Goal: Task Accomplishment & Management: Use online tool/utility

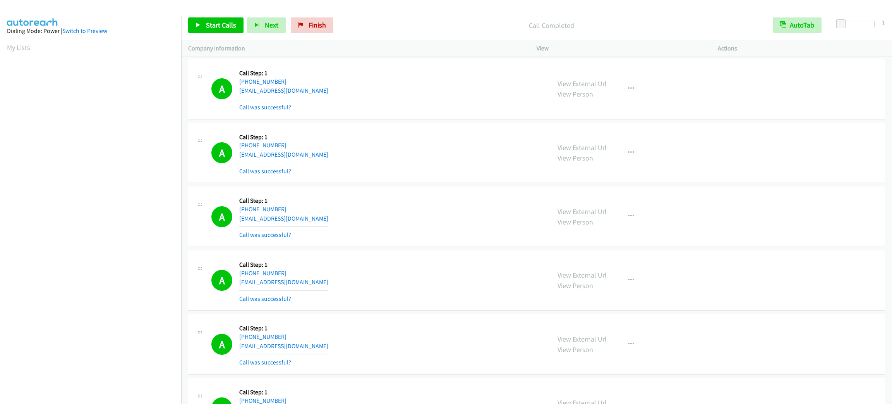
click at [17, 44] on link "My Lists" at bounding box center [18, 47] width 23 height 9
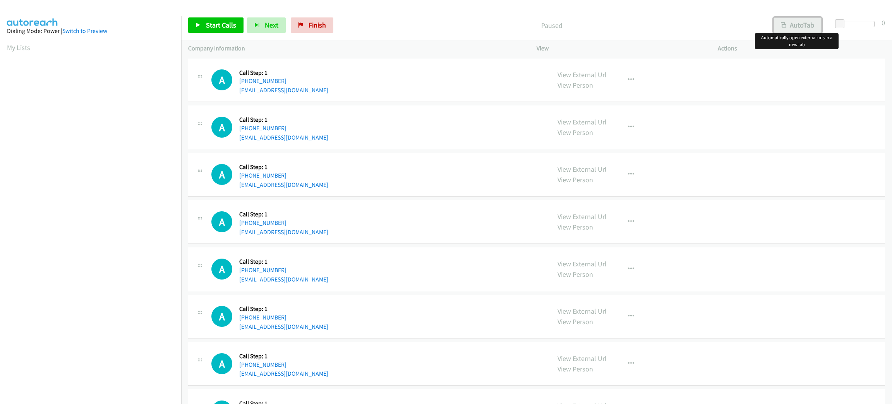
click at [803, 20] on button "AutoTab" at bounding box center [798, 24] width 48 height 15
click at [838, 24] on span at bounding box center [839, 23] width 9 height 9
click at [839, 22] on span at bounding box center [841, 23] width 9 height 9
click at [240, 29] on link "Start Calls" at bounding box center [215, 24] width 55 height 15
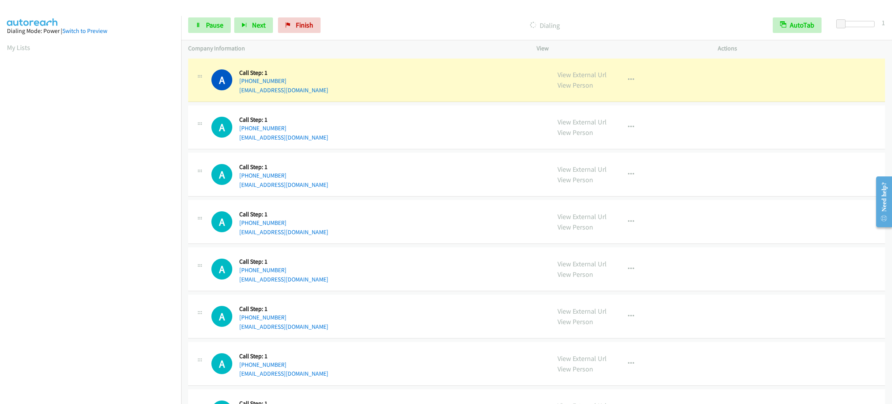
scroll to position [34, 0]
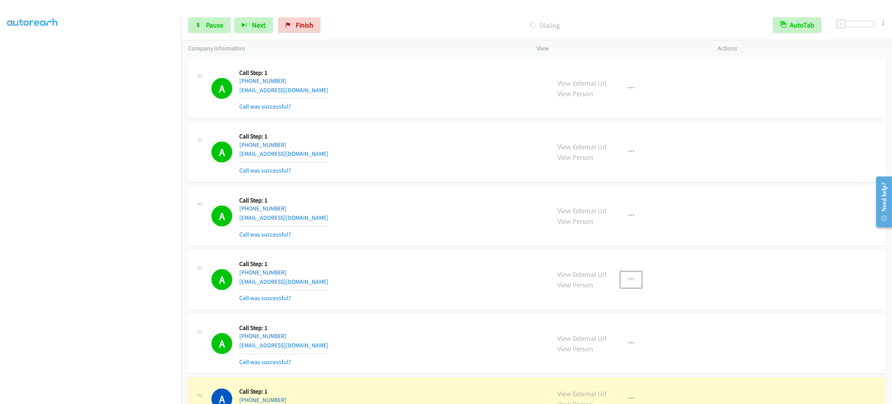
click at [636, 273] on button "button" at bounding box center [631, 279] width 21 height 15
drag, startPoint x: 621, startPoint y: 348, endPoint x: 630, endPoint y: 327, distance: 22.7
click at [621, 348] on link "Add to do not call list" at bounding box center [589, 345] width 103 height 15
click at [622, 211] on button "button" at bounding box center [631, 215] width 21 height 15
click at [614, 283] on link "Add to do not call list" at bounding box center [589, 281] width 103 height 15
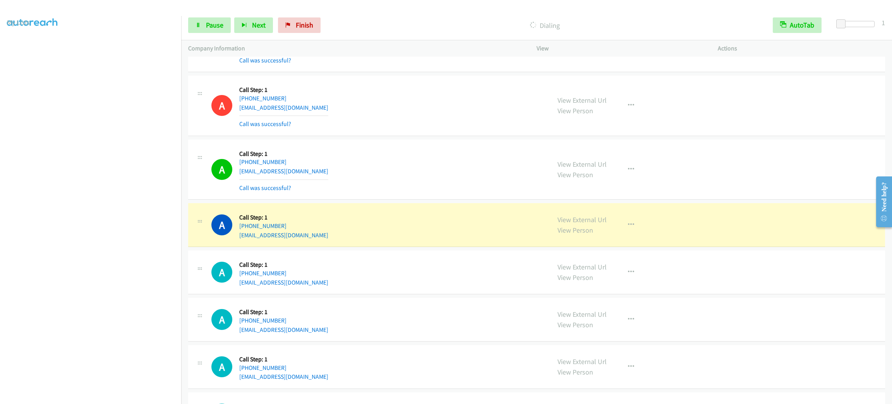
scroll to position [232, 0]
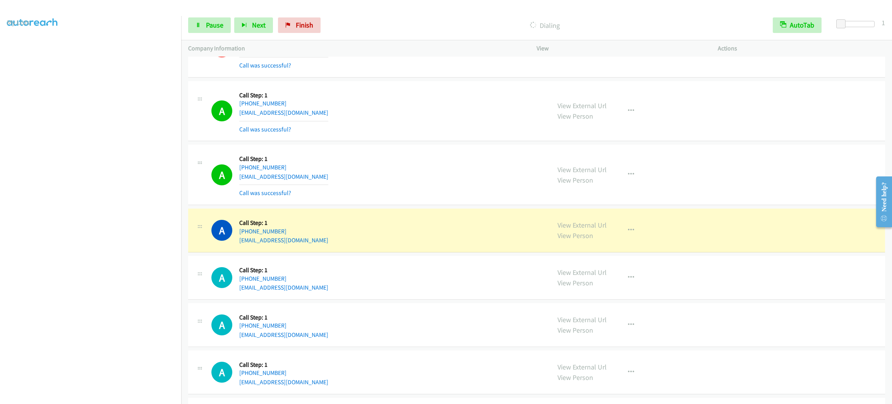
click at [89, 396] on section at bounding box center [90, 219] width 167 height 371
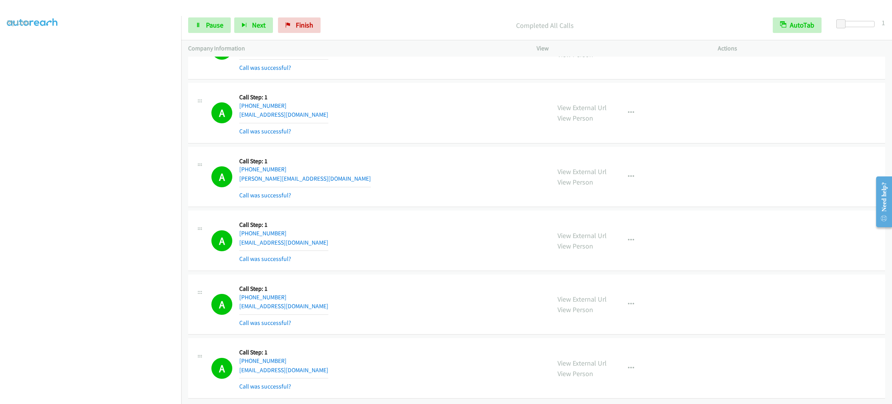
scroll to position [0, 0]
click at [18, 38] on aside "Dialing Mode: Power | Switch to Preview My Lists" at bounding box center [90, 230] width 181 height 429
click at [21, 46] on link "My Lists" at bounding box center [18, 47] width 23 height 9
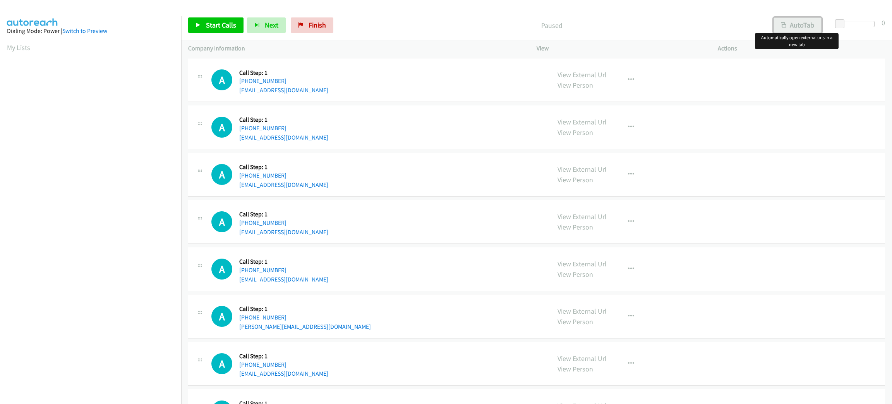
click at [810, 22] on button "AutoTab" at bounding box center [798, 24] width 48 height 15
click at [840, 24] on span at bounding box center [841, 23] width 9 height 9
click at [221, 25] on span "Start Calls" at bounding box center [221, 25] width 30 height 9
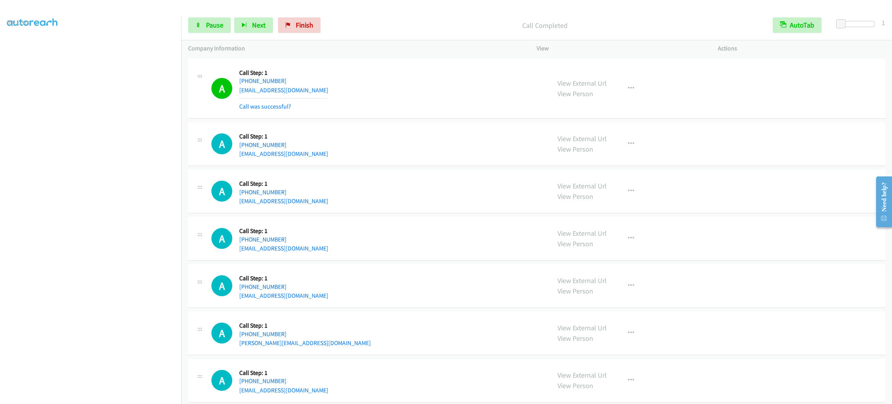
scroll to position [58, 0]
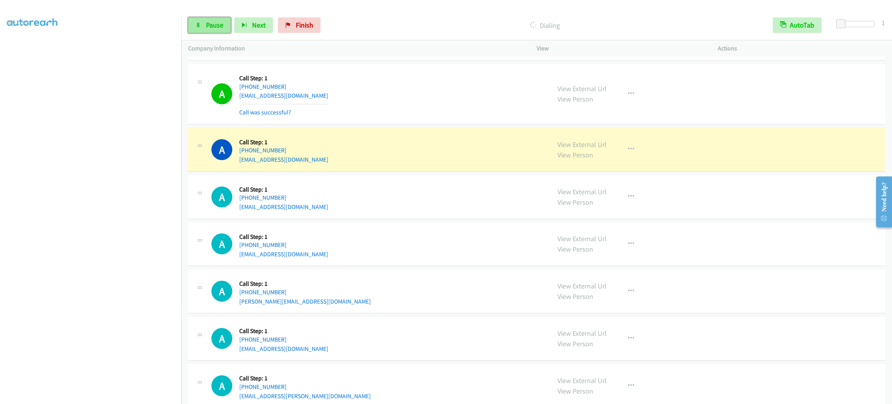
click at [220, 28] on span "Pause" at bounding box center [214, 25] width 17 height 9
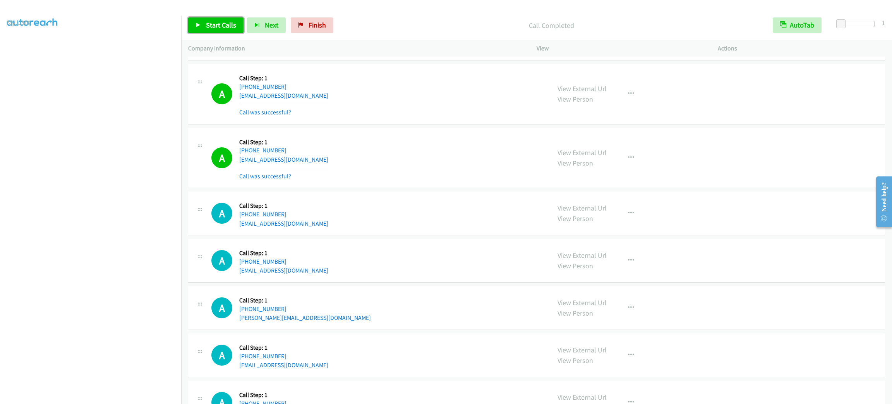
click at [217, 25] on span "Start Calls" at bounding box center [221, 25] width 30 height 9
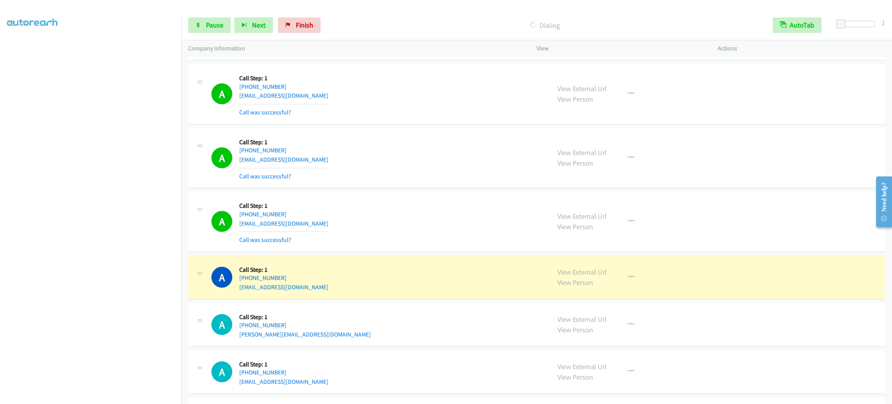
click at [148, 395] on section at bounding box center [90, 219] width 167 height 371
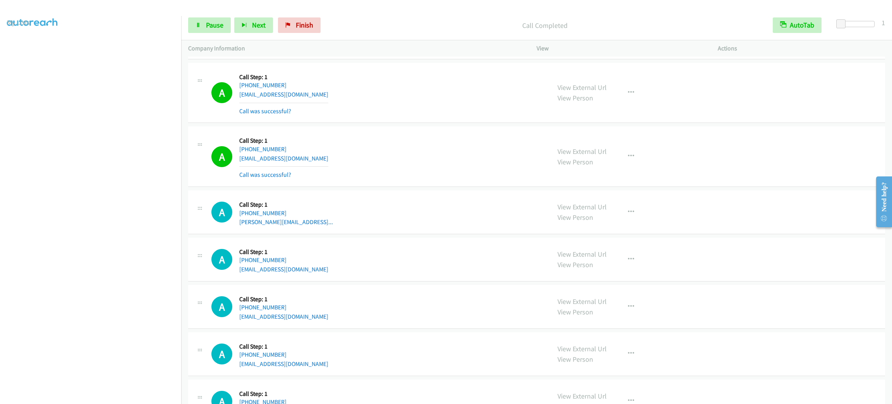
scroll to position [755, 0]
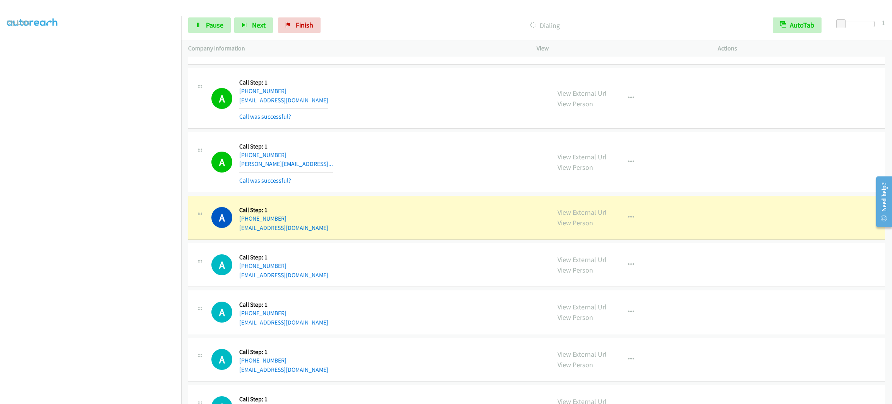
click at [208, 15] on div "Start Calls Pause Next Finish Dialing AutoTab AutoTab 1" at bounding box center [536, 25] width 711 height 30
click at [208, 17] on div "Start Calls Pause Next Finish" at bounding box center [256, 24] width 136 height 15
click at [208, 18] on link "Pause" at bounding box center [209, 24] width 43 height 15
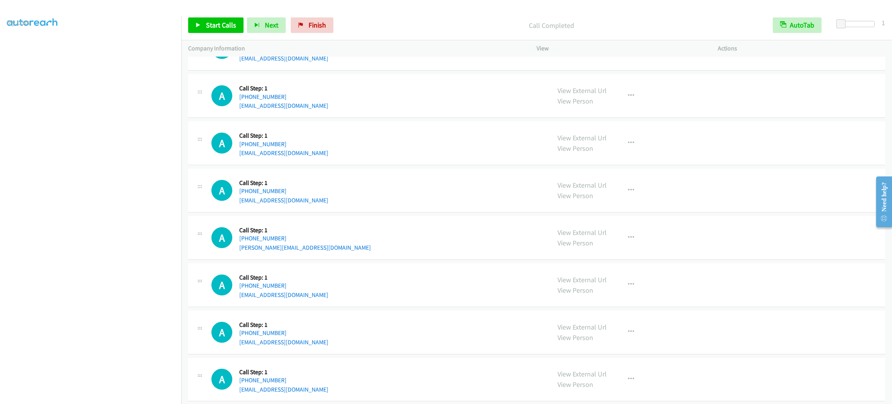
scroll to position [930, 0]
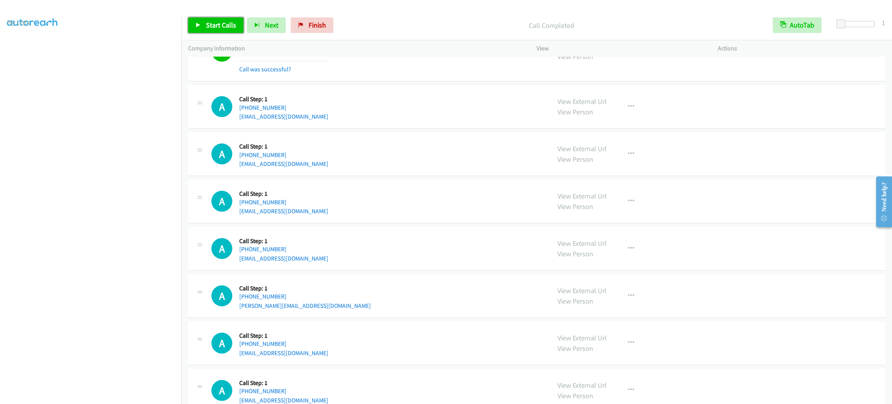
drag, startPoint x: 213, startPoint y: 31, endPoint x: 215, endPoint y: 27, distance: 5.0
click at [213, 31] on link "Start Calls" at bounding box center [215, 24] width 55 height 15
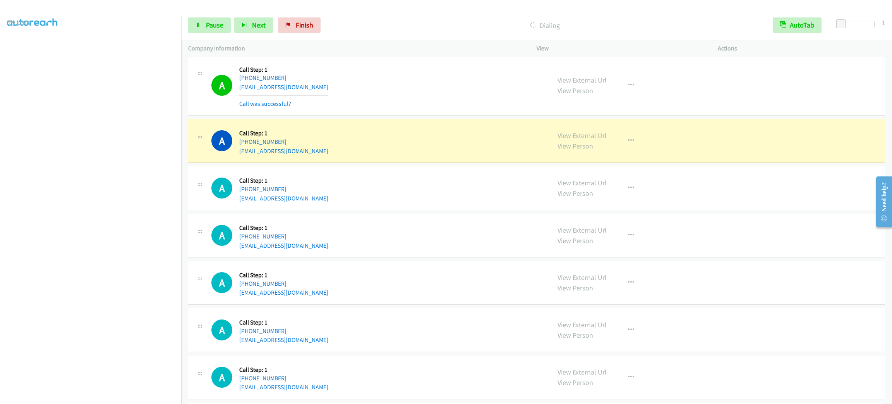
scroll to position [1336, 0]
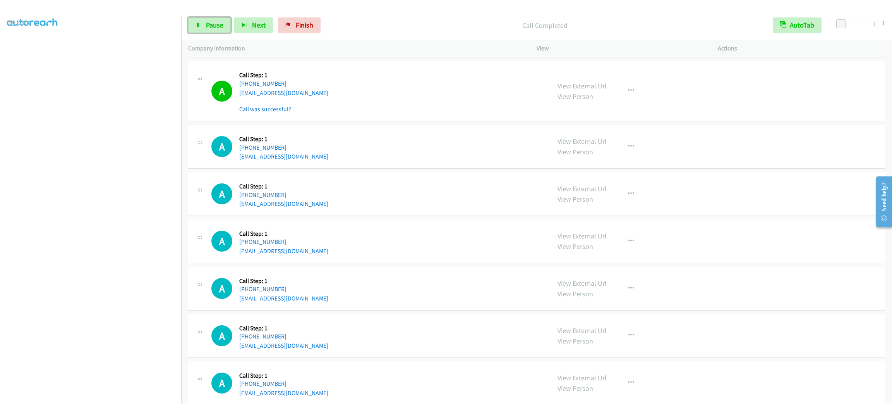
drag, startPoint x: 192, startPoint y: 26, endPoint x: 204, endPoint y: 50, distance: 26.7
click at [192, 26] on link "Pause" at bounding box center [209, 24] width 43 height 15
click at [96, 395] on section at bounding box center [90, 219] width 167 height 371
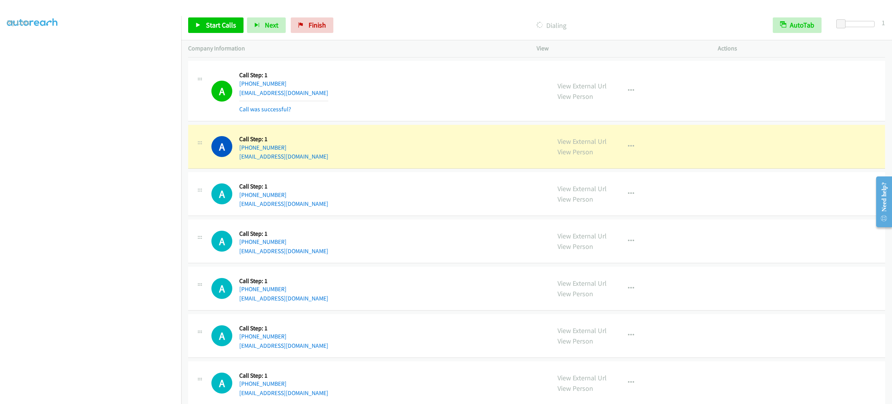
scroll to position [32, 0]
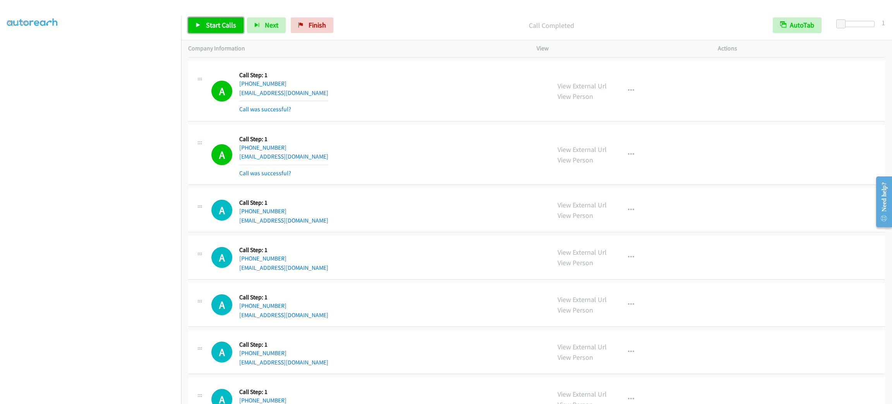
click at [210, 30] on link "Start Calls" at bounding box center [215, 24] width 55 height 15
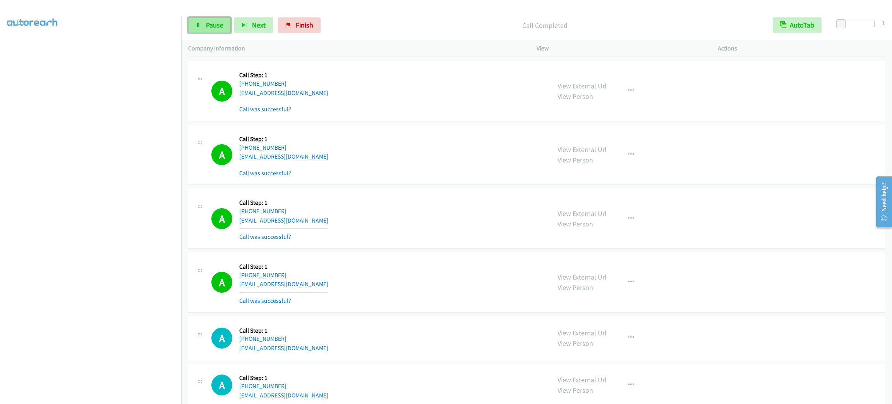
click at [216, 22] on span "Pause" at bounding box center [214, 25] width 17 height 9
click at [216, 22] on span "Start Calls" at bounding box center [221, 25] width 30 height 9
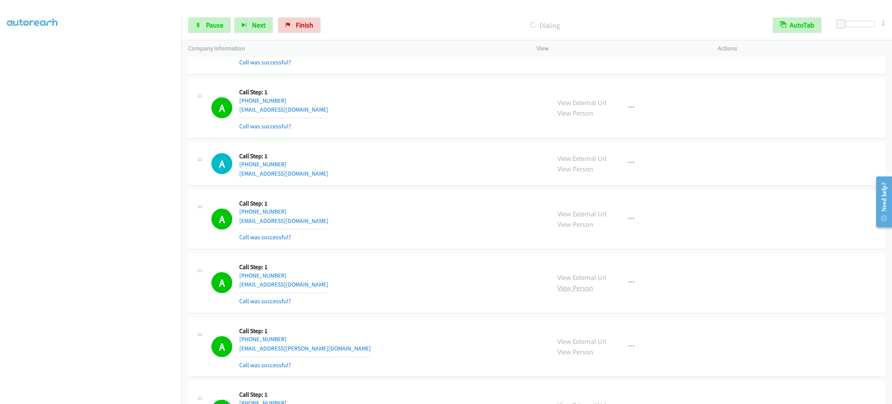
scroll to position [1685, 0]
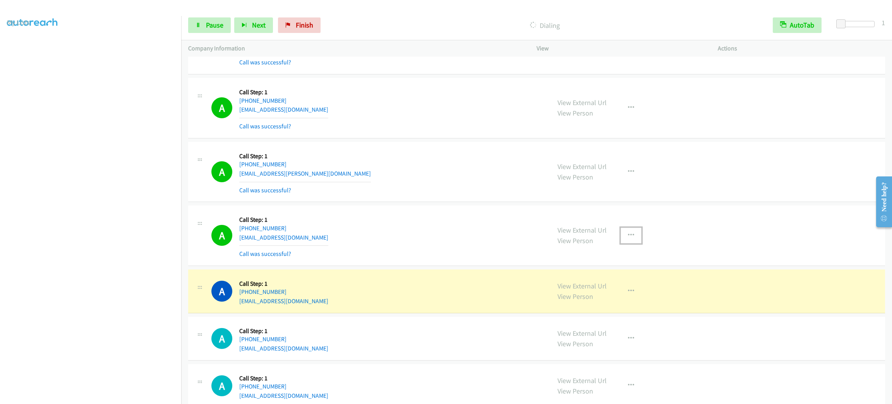
click at [628, 236] on icon "button" at bounding box center [631, 235] width 6 height 6
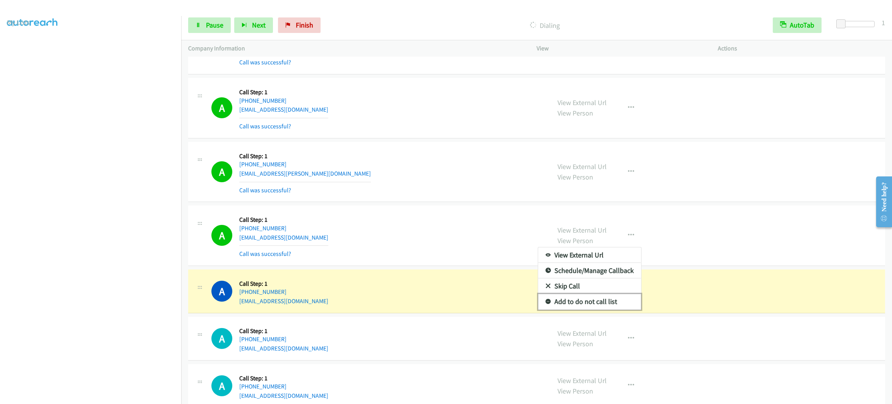
click at [618, 305] on link "Add to do not call list" at bounding box center [589, 301] width 103 height 15
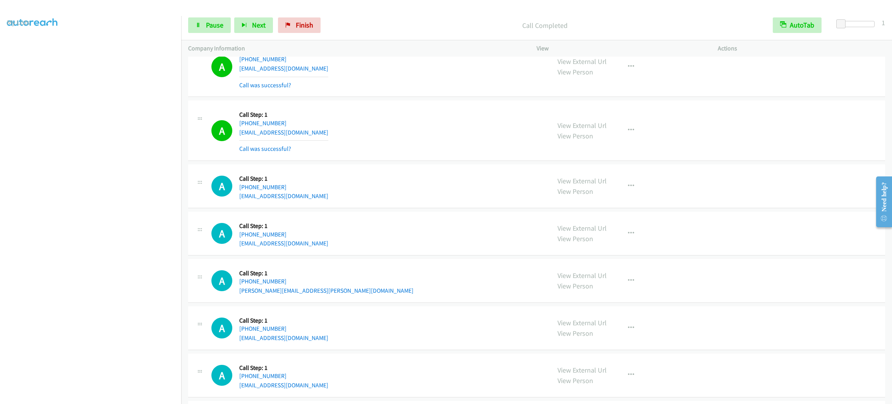
scroll to position [1975, 0]
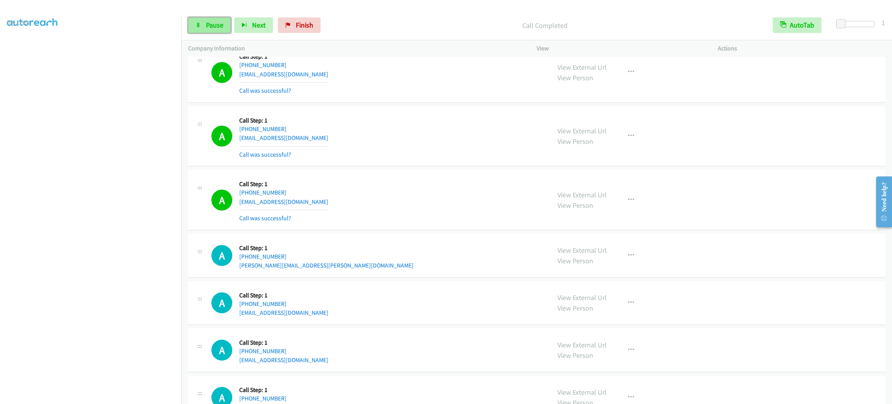
click at [192, 28] on link "Pause" at bounding box center [209, 24] width 43 height 15
click at [198, 28] on link "Start Calls" at bounding box center [215, 24] width 55 height 15
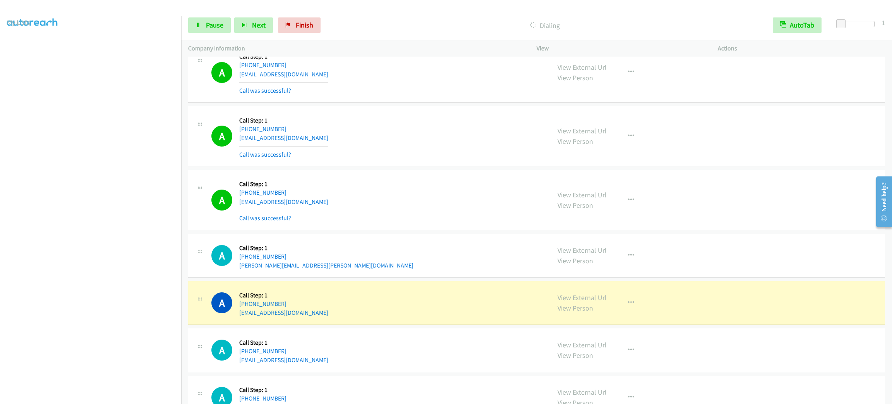
click at [130, 396] on section at bounding box center [90, 219] width 167 height 371
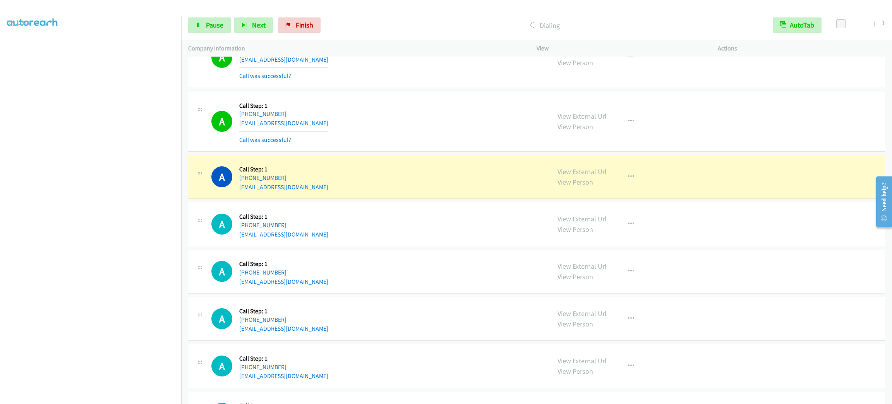
scroll to position [3163, 0]
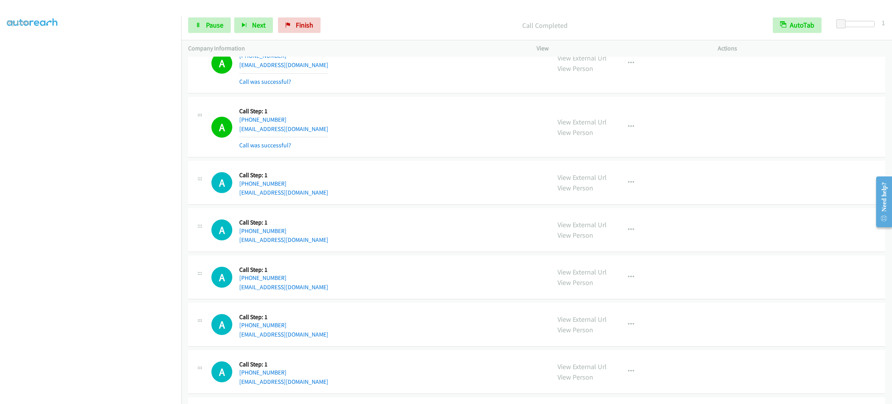
click at [632, 125] on div "View External Url View Person View External Url Email Schedule/Manage Callback …" at bounding box center [645, 127] width 188 height 46
click at [629, 130] on button "button" at bounding box center [631, 126] width 21 height 15
click at [617, 201] on link "Add to do not call list" at bounding box center [589, 192] width 103 height 15
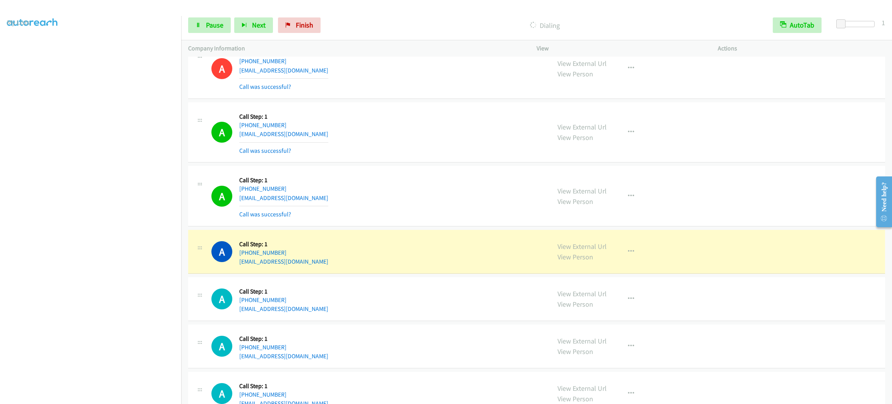
scroll to position [3395, 0]
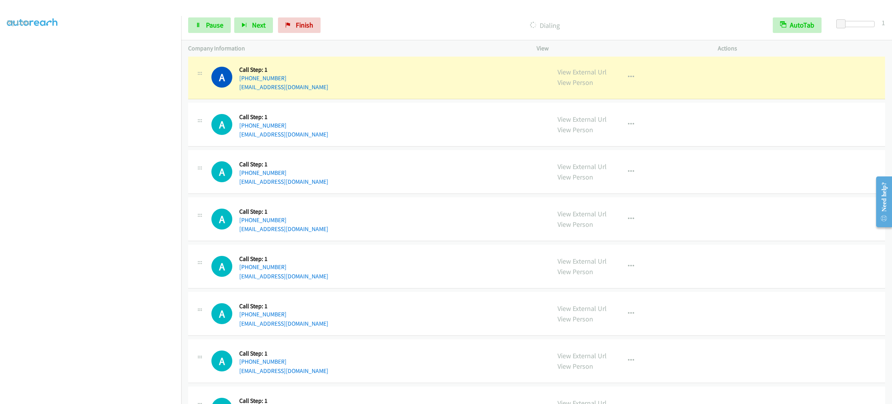
click at [81, 397] on aside "Dialing Mode: Power | Switch to Preview My Lists" at bounding box center [90, 205] width 181 height 429
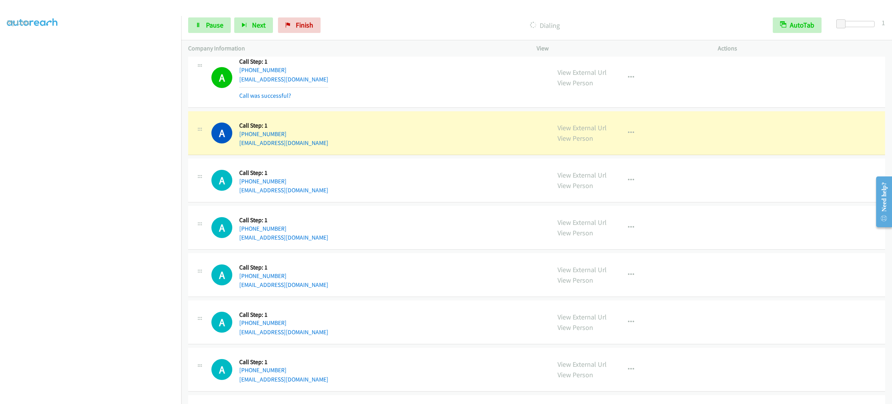
scroll to position [4418, 0]
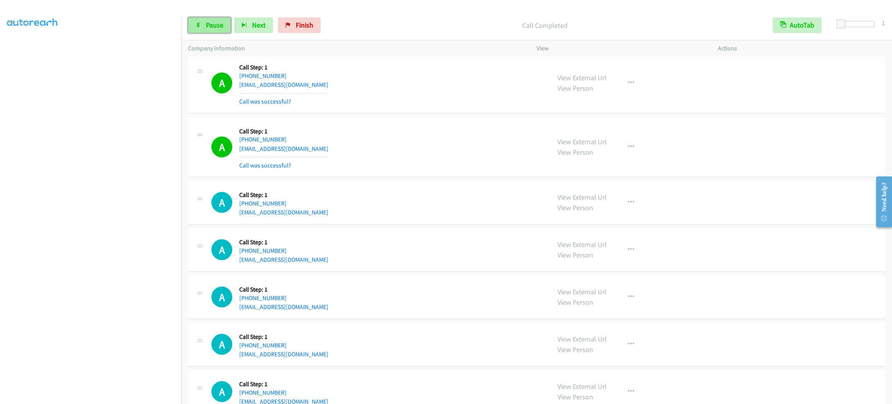
click at [220, 27] on span "Pause" at bounding box center [214, 25] width 17 height 9
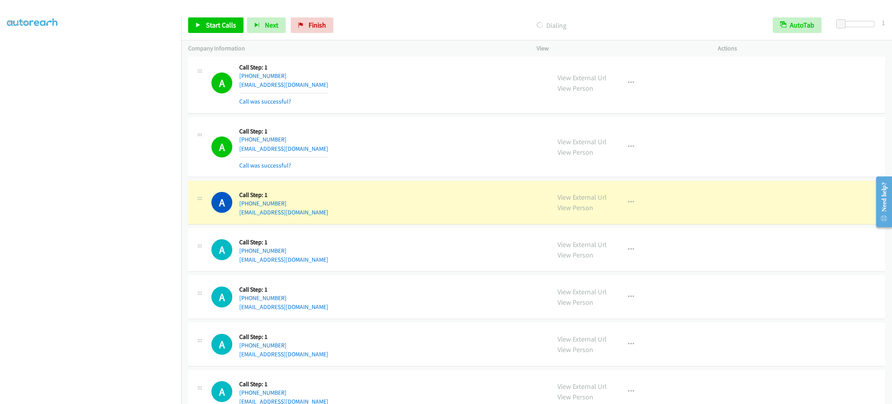
click at [129, 394] on section at bounding box center [90, 219] width 167 height 371
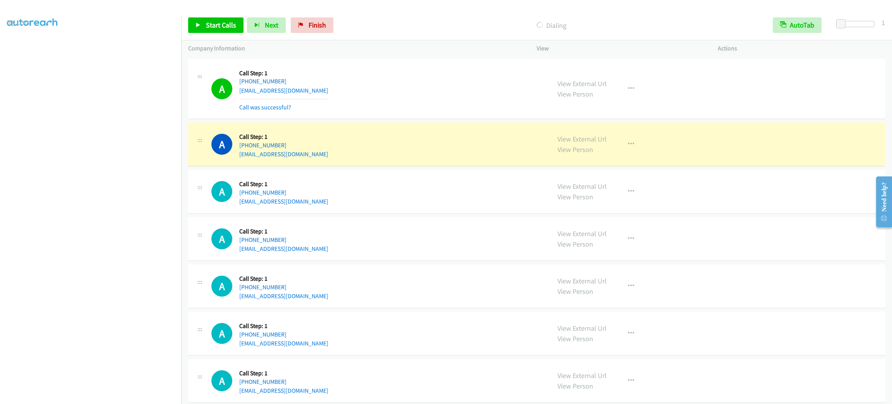
scroll to position [4534, 0]
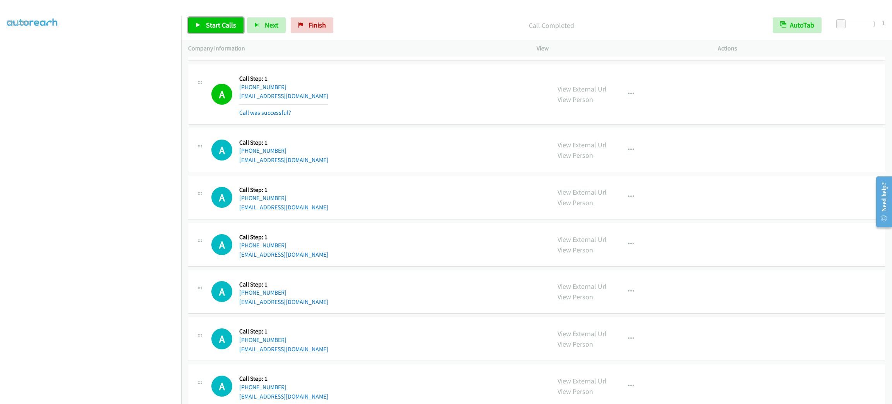
click at [212, 29] on link "Start Calls" at bounding box center [215, 24] width 55 height 15
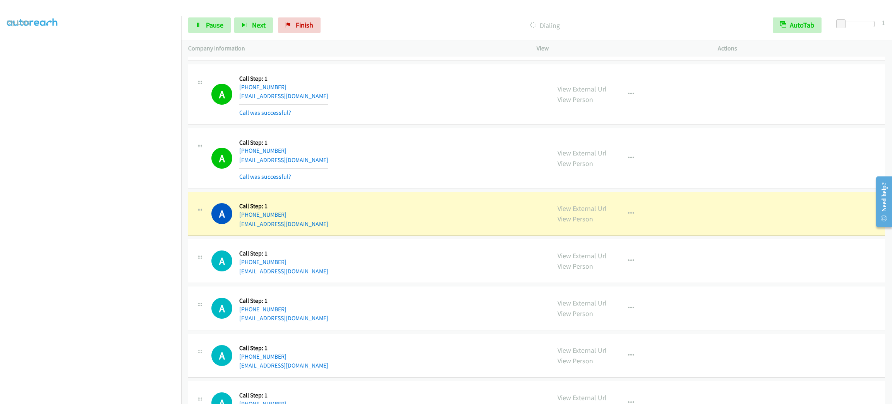
scroll to position [4580, 0]
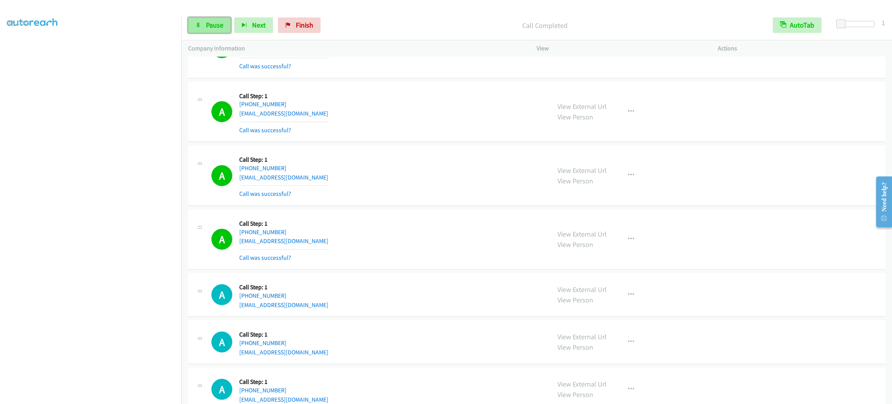
click at [207, 23] on span "Pause" at bounding box center [214, 25] width 17 height 9
click at [207, 23] on span "Start Calls" at bounding box center [221, 25] width 30 height 9
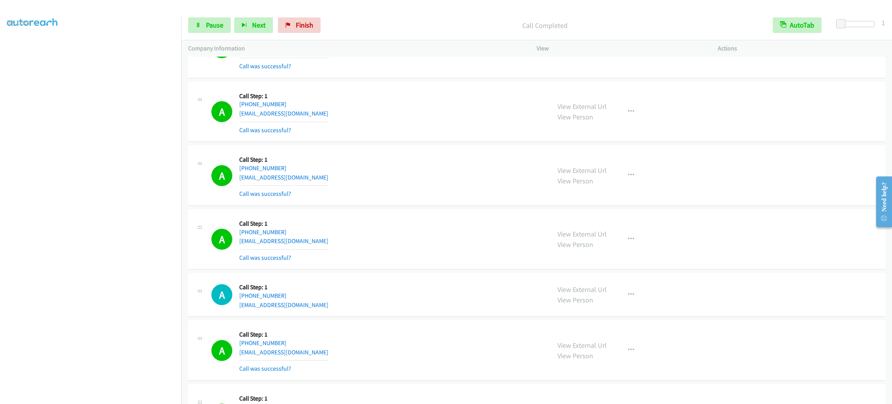
scroll to position [4813, 0]
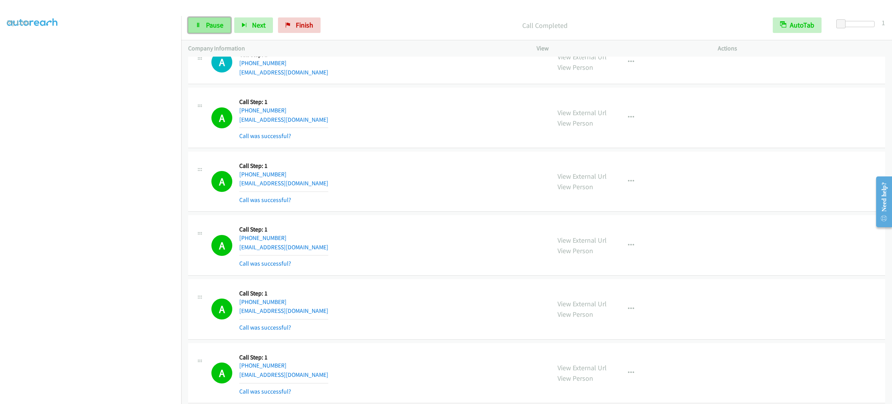
click at [211, 33] on link "Pause" at bounding box center [209, 24] width 43 height 15
click at [217, 26] on span "Start Calls" at bounding box center [221, 25] width 30 height 9
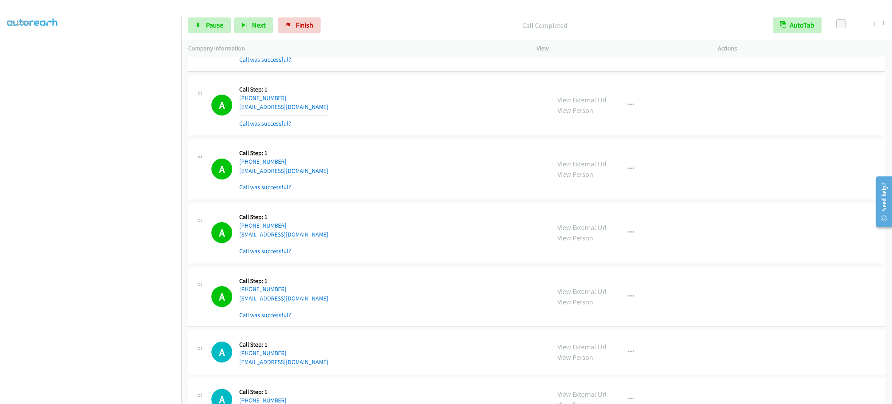
scroll to position [5602, 0]
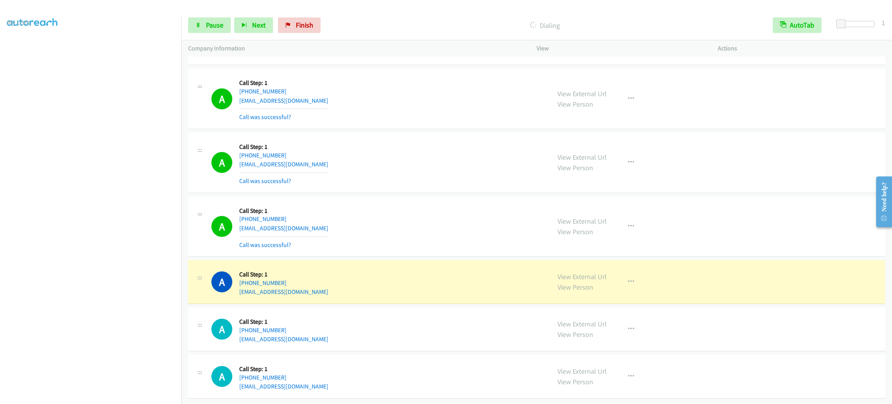
click at [231, 19] on div "Start Calls Pause Next Finish" at bounding box center [256, 24] width 136 height 15
click at [228, 19] on link "Pause" at bounding box center [209, 24] width 43 height 15
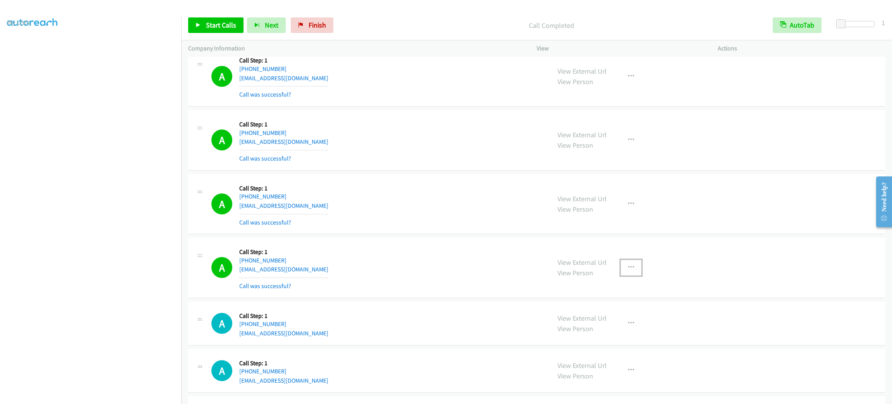
click at [622, 275] on button "button" at bounding box center [631, 267] width 21 height 15
click at [626, 341] on link "Add to do not call list" at bounding box center [589, 333] width 103 height 15
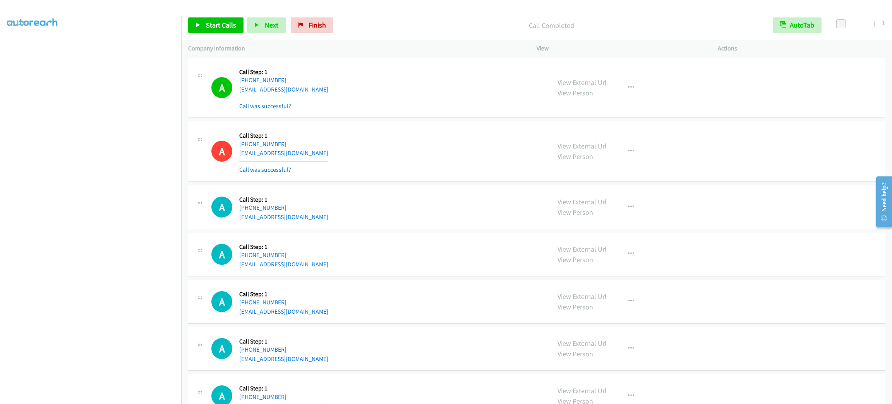
scroll to position [5777, 0]
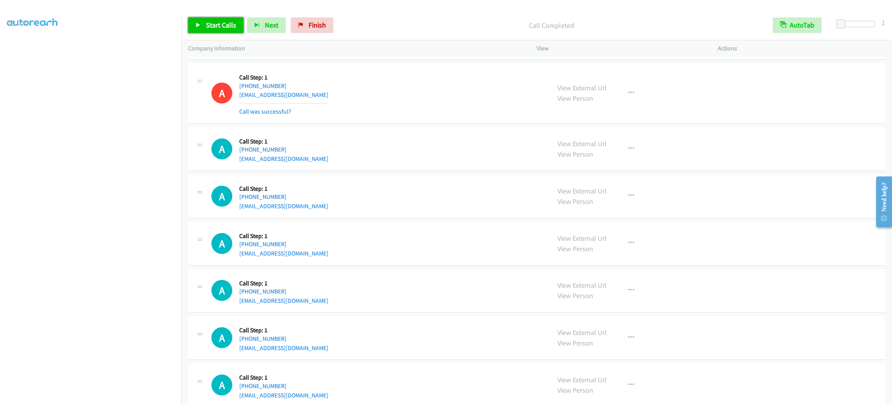
click at [199, 26] on icon at bounding box center [198, 25] width 5 height 5
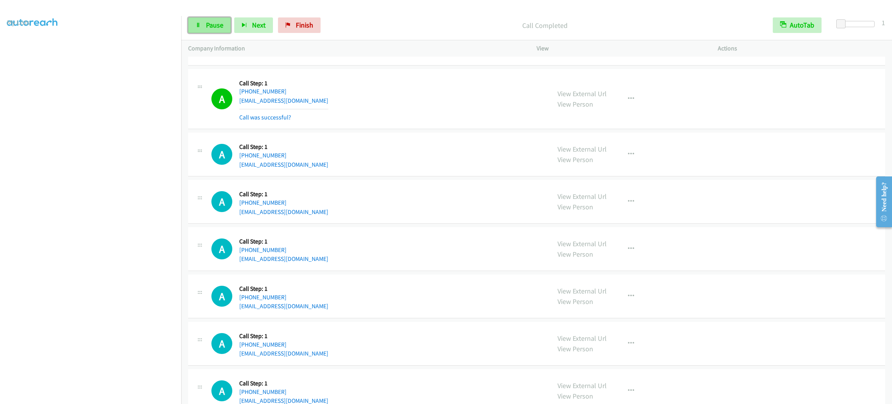
click at [208, 28] on span "Pause" at bounding box center [214, 25] width 17 height 9
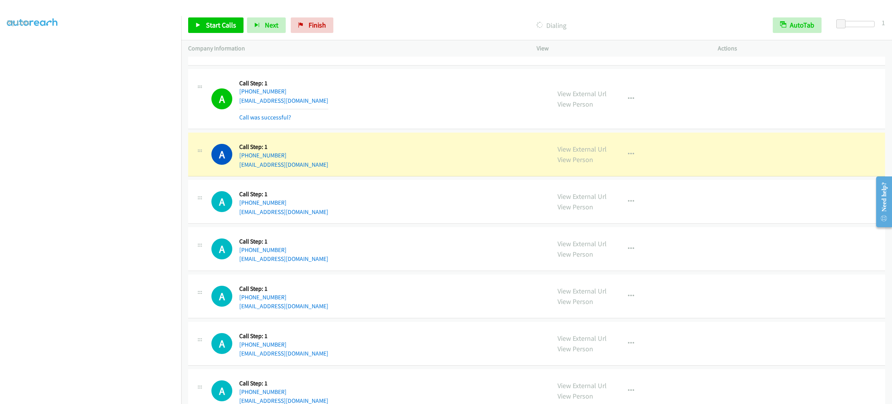
scroll to position [0, 0]
click at [25, 43] on link "My Lists" at bounding box center [18, 47] width 23 height 9
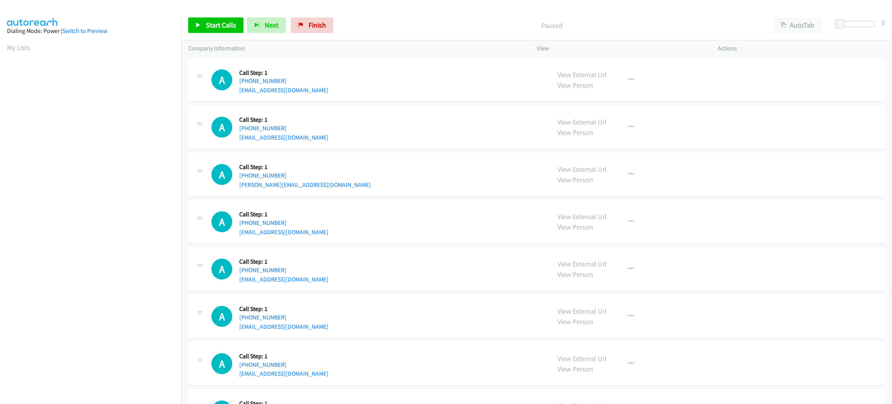
click at [785, 15] on div "Start Calls Pause Next Finish Paused AutoTab AutoTab 0" at bounding box center [536, 25] width 711 height 30
click at [793, 22] on button "AutoTab" at bounding box center [798, 24] width 48 height 15
click at [841, 20] on span at bounding box center [841, 23] width 9 height 9
click at [235, 26] on span "Start Calls" at bounding box center [221, 25] width 30 height 9
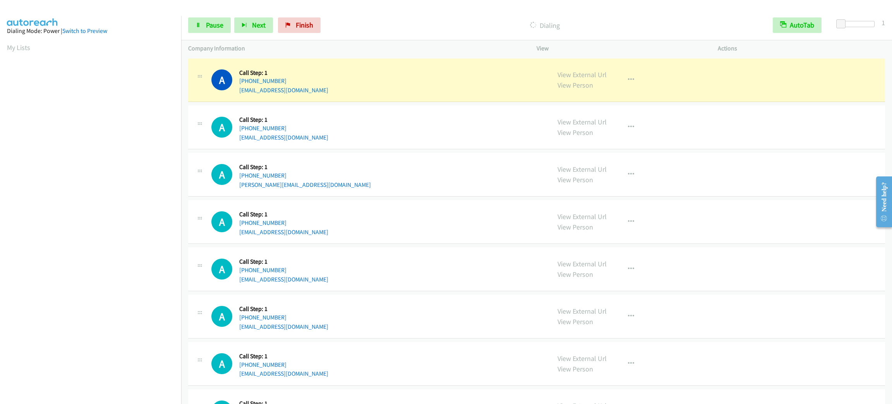
scroll to position [34, 0]
drag, startPoint x: 337, startPoint y: 87, endPoint x: 331, endPoint y: 85, distance: 6.5
click at [331, 85] on div "A Callback Scheduled Call Step: 1 [GEOGRAPHIC_DATA]/[GEOGRAPHIC_DATA] [PHONE_NU…" at bounding box center [377, 79] width 332 height 29
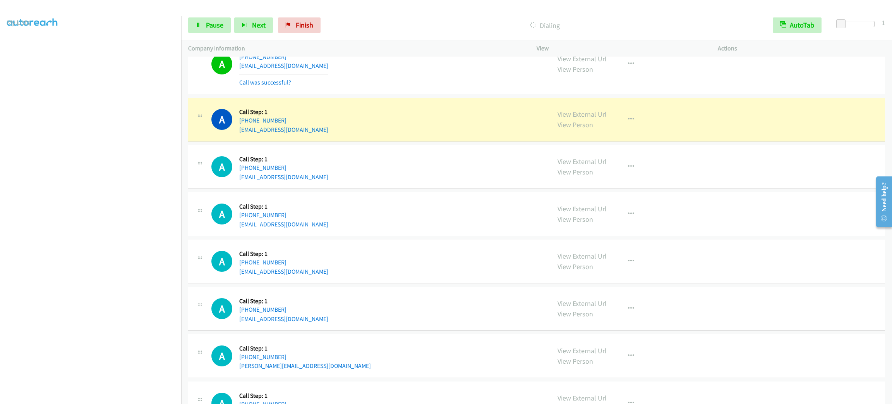
scroll to position [33, 0]
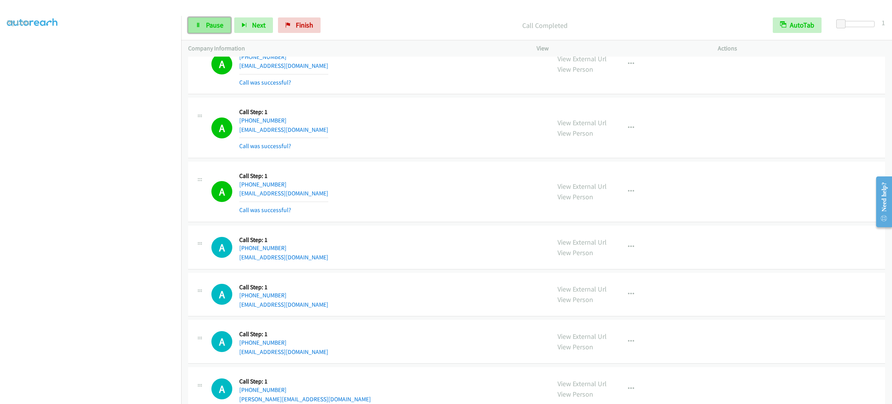
click at [223, 31] on link "Pause" at bounding box center [209, 24] width 43 height 15
click at [220, 24] on span "Pause" at bounding box center [214, 25] width 17 height 9
click at [221, 24] on span "Start Calls" at bounding box center [221, 25] width 30 height 9
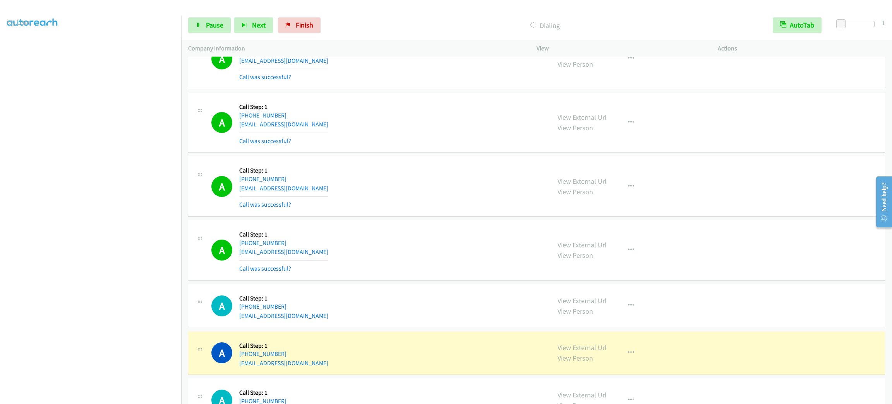
scroll to position [465, 0]
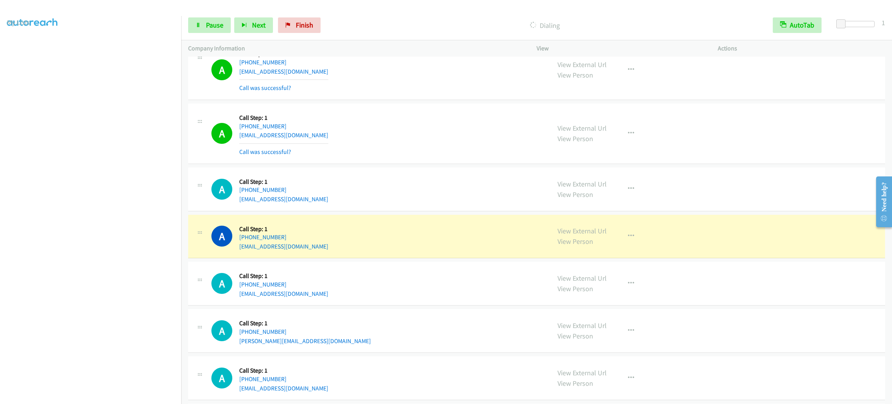
click at [490, 231] on div "A Callback Scheduled Call Step: 1 [GEOGRAPHIC_DATA]/[GEOGRAPHIC_DATA] [PHONE_NU…" at bounding box center [377, 236] width 332 height 29
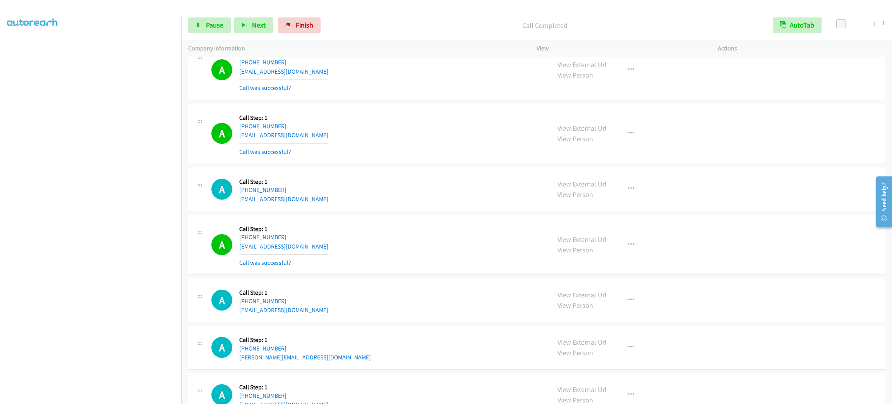
scroll to position [523, 0]
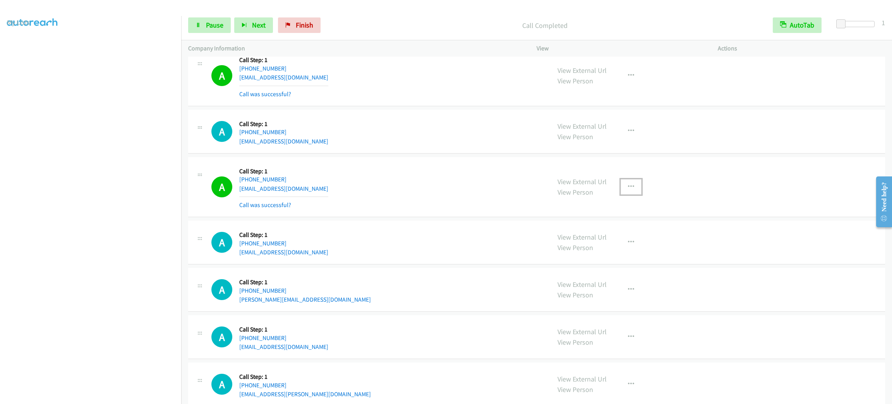
click at [628, 188] on icon "button" at bounding box center [631, 187] width 6 height 6
click at [612, 250] on link "Add to do not call list" at bounding box center [589, 252] width 103 height 15
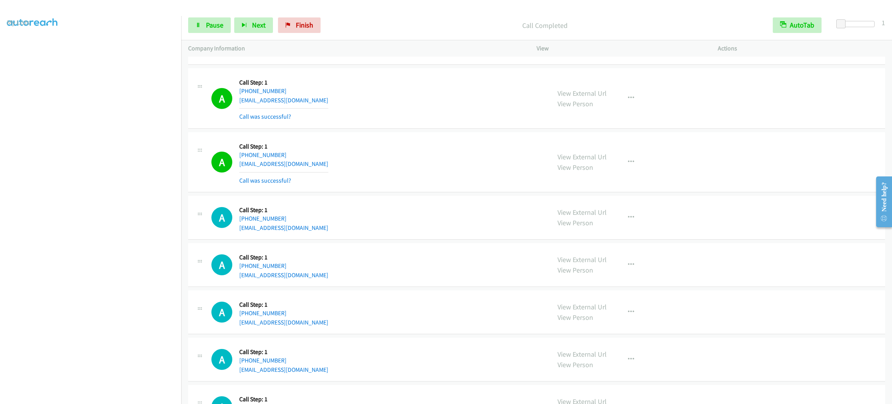
scroll to position [988, 0]
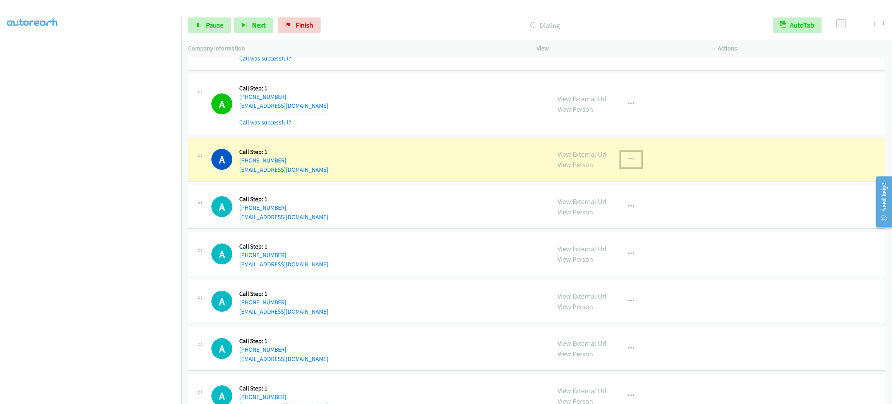
drag, startPoint x: 626, startPoint y: 167, endPoint x: 626, endPoint y: 172, distance: 4.7
click at [624, 167] on button "button" at bounding box center [631, 158] width 21 height 15
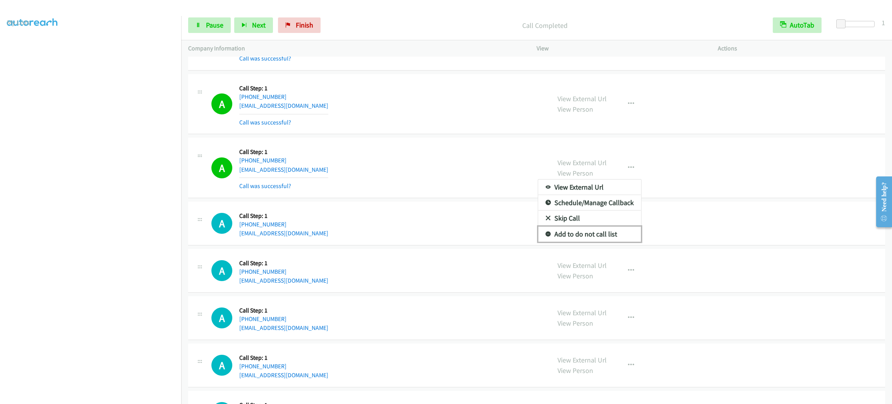
click at [620, 242] on link "Add to do not call list" at bounding box center [589, 233] width 103 height 15
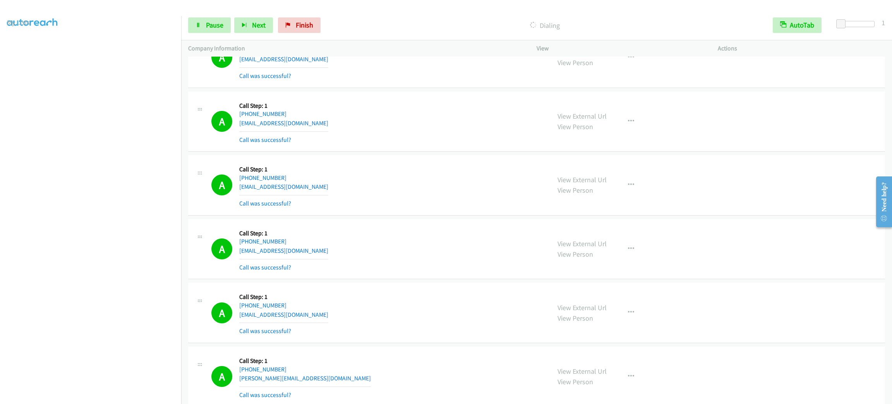
scroll to position [1510, 0]
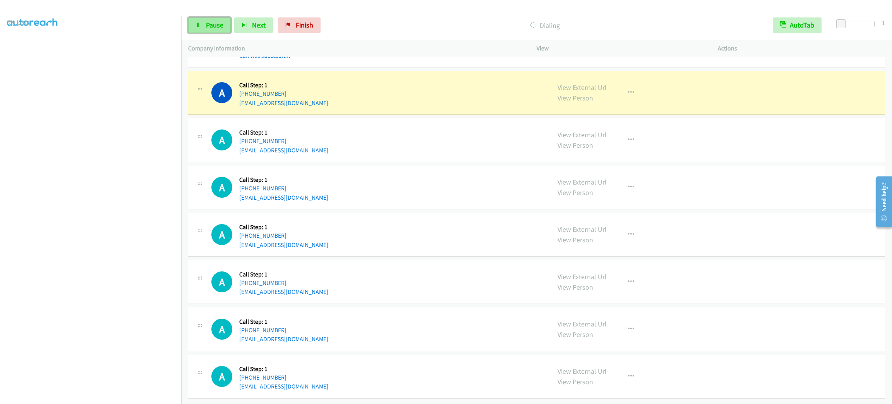
click at [217, 21] on span "Pause" at bounding box center [214, 25] width 17 height 9
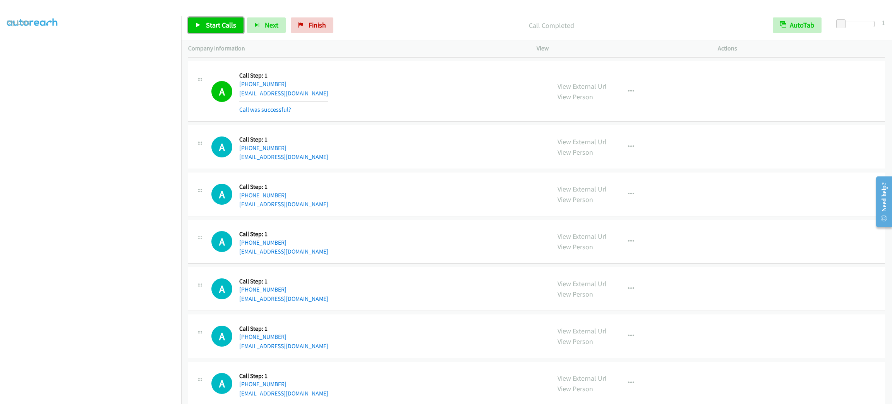
drag, startPoint x: 218, startPoint y: 20, endPoint x: 227, endPoint y: 24, distance: 10.2
click at [218, 20] on link "Start Calls" at bounding box center [215, 24] width 55 height 15
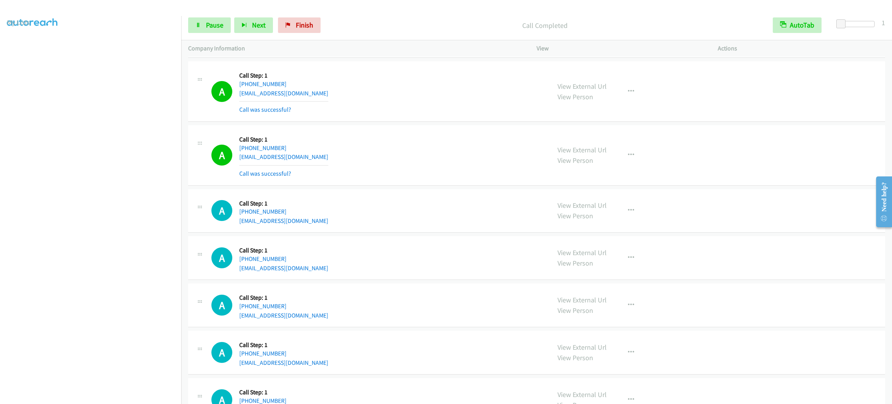
drag, startPoint x: 391, startPoint y: 175, endPoint x: 402, endPoint y: 177, distance: 10.6
click at [392, 175] on div "A Callback Scheduled Call Step: 1 America/New_York [PHONE_NUMBER] [EMAIL_ADDRES…" at bounding box center [377, 155] width 332 height 46
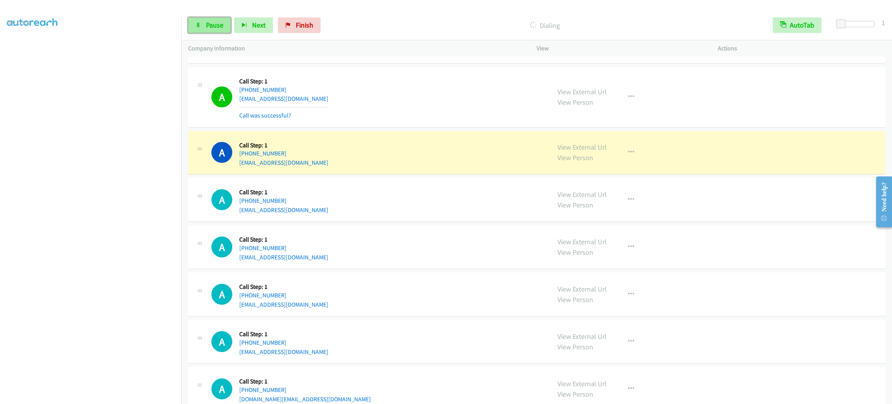
click at [215, 29] on span "Pause" at bounding box center [214, 25] width 17 height 9
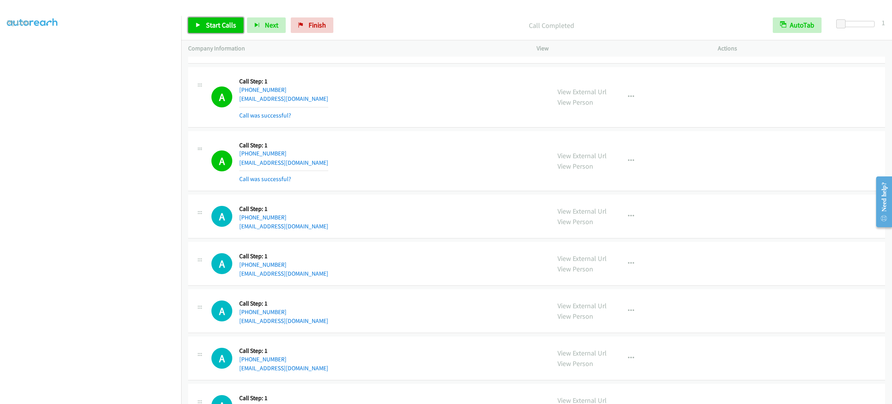
drag, startPoint x: 226, startPoint y: 24, endPoint x: 234, endPoint y: 29, distance: 8.8
click at [226, 24] on span "Start Calls" at bounding box center [221, 25] width 30 height 9
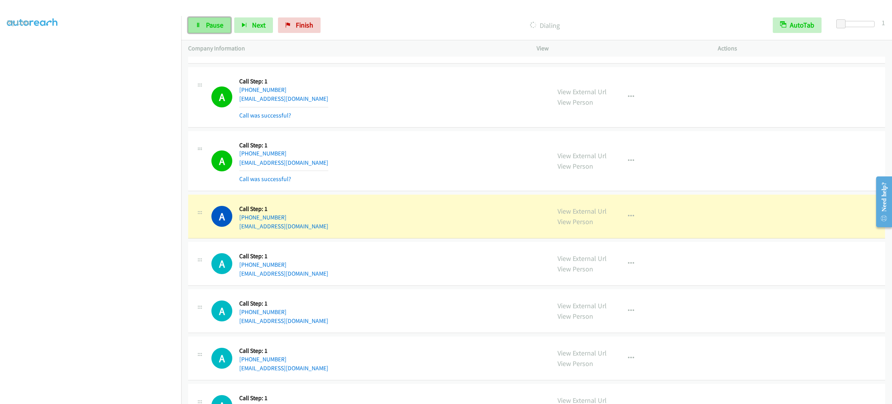
click at [205, 19] on link "Pause" at bounding box center [209, 24] width 43 height 15
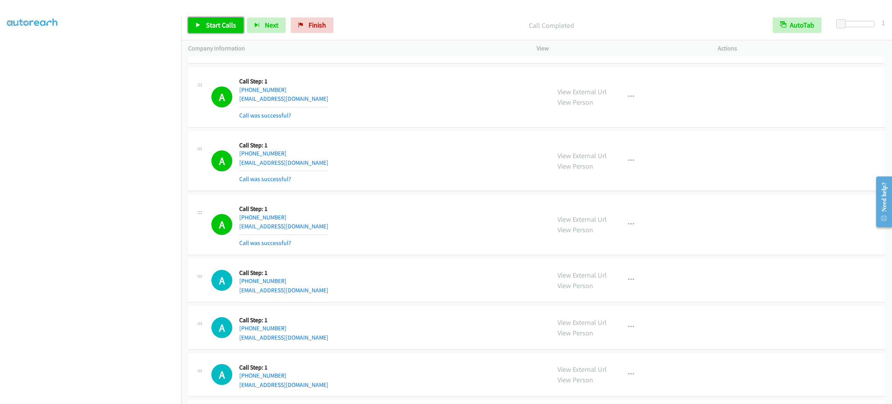
click at [218, 22] on span "Start Calls" at bounding box center [221, 25] width 30 height 9
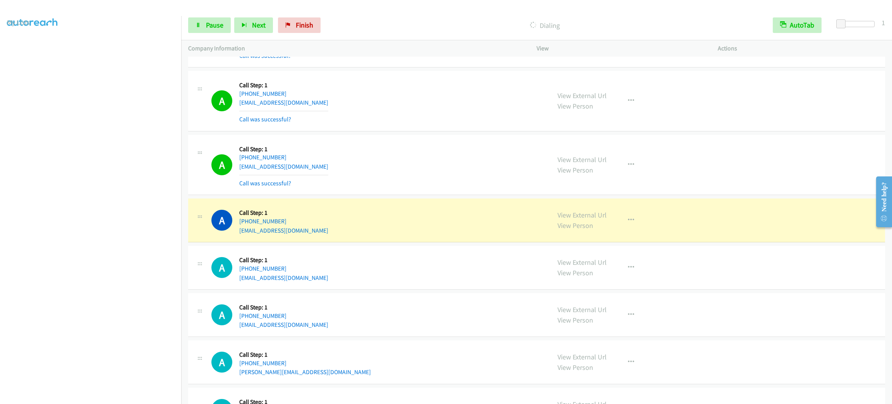
scroll to position [2382, 0]
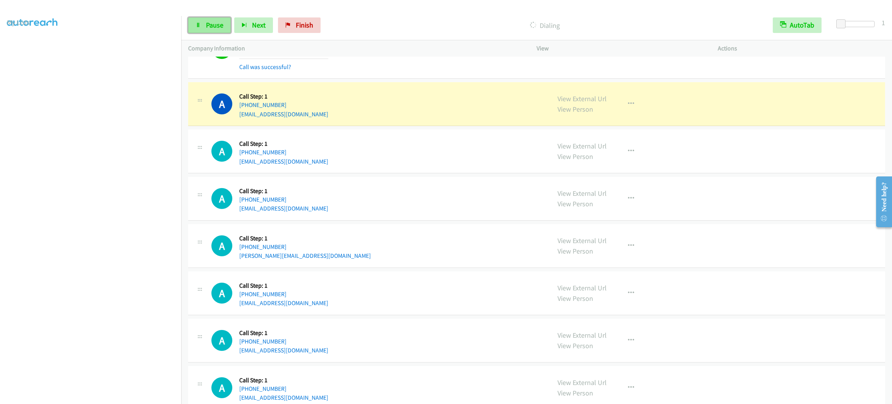
click at [189, 25] on link "Pause" at bounding box center [209, 24] width 43 height 15
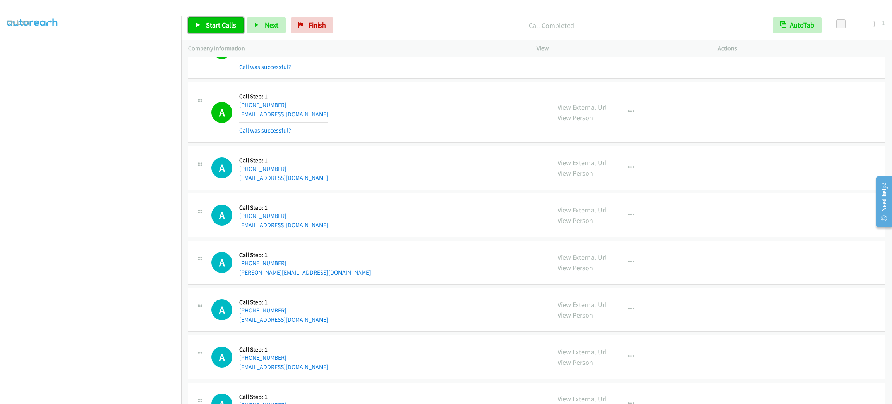
click at [226, 25] on span "Start Calls" at bounding box center [221, 25] width 30 height 9
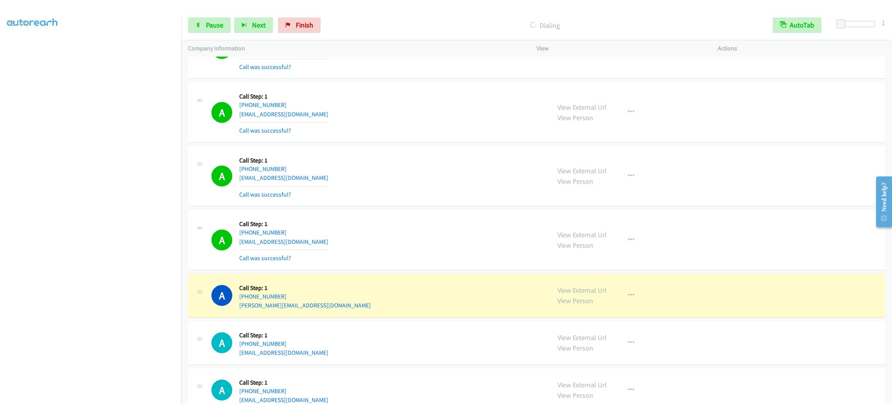
scroll to position [2498, 0]
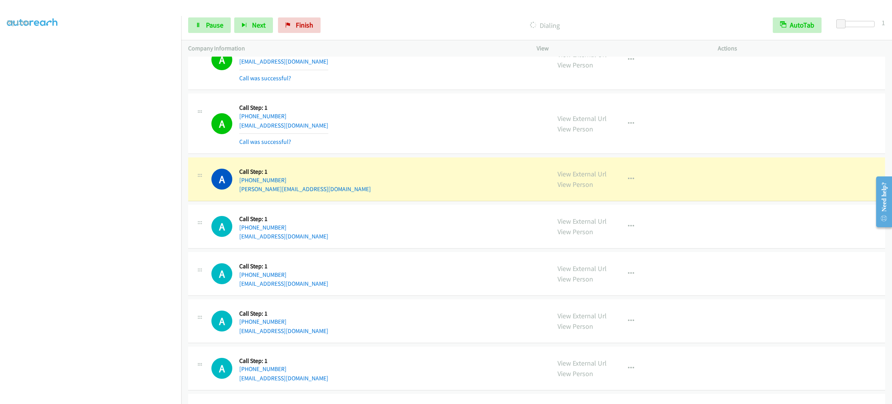
click at [404, 184] on div "A Callback Scheduled Call Step: 1 [GEOGRAPHIC_DATA]/[GEOGRAPHIC_DATA] [PHONE_NU…" at bounding box center [377, 178] width 332 height 29
click at [404, 182] on div "A Callback Scheduled Call Step: 1 [GEOGRAPHIC_DATA]/[GEOGRAPHIC_DATA] [PHONE_NU…" at bounding box center [377, 178] width 332 height 29
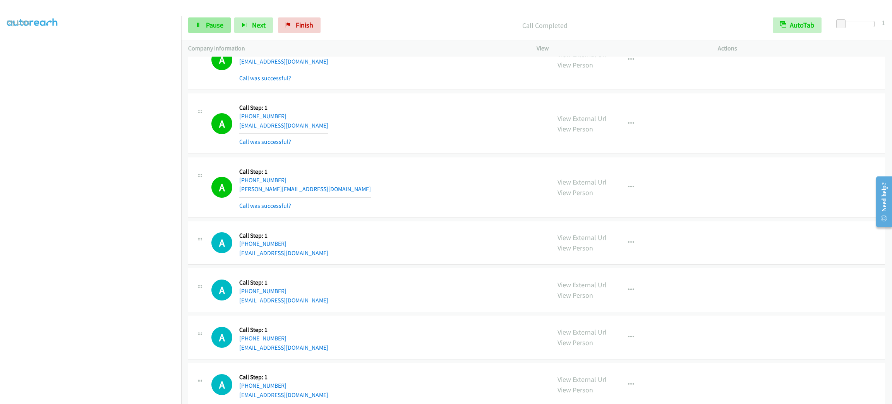
drag, startPoint x: 198, startPoint y: 34, endPoint x: 201, endPoint y: 32, distance: 4.0
click at [198, 34] on div "Start Calls Pause Next Finish Call Completed AutoTab AutoTab 1" at bounding box center [536, 25] width 711 height 30
click at [203, 30] on link "Pause" at bounding box center [209, 24] width 43 height 15
click at [210, 24] on span "Start Calls" at bounding box center [221, 25] width 30 height 9
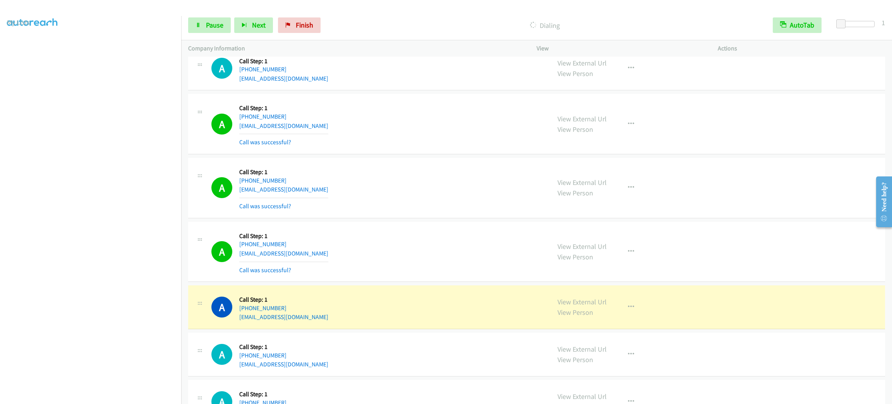
scroll to position [2847, 0]
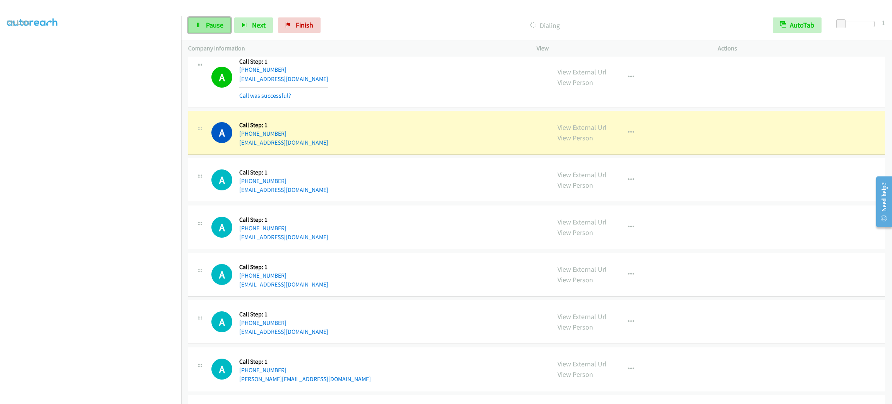
click at [229, 25] on link "Pause" at bounding box center [209, 24] width 43 height 15
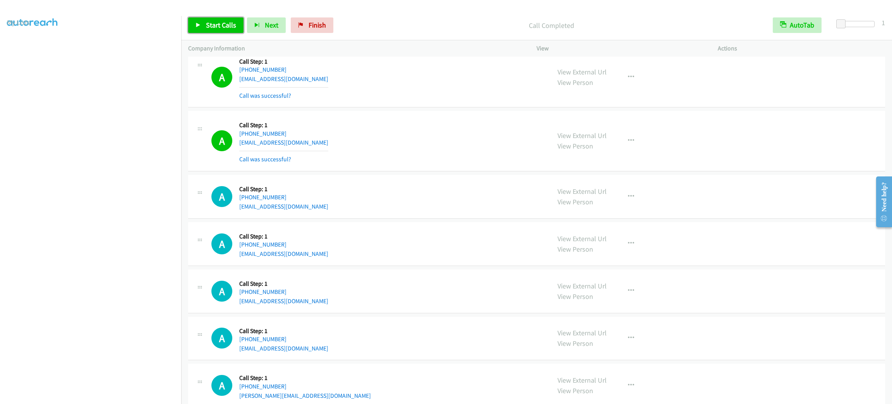
click at [208, 24] on span "Start Calls" at bounding box center [221, 25] width 30 height 9
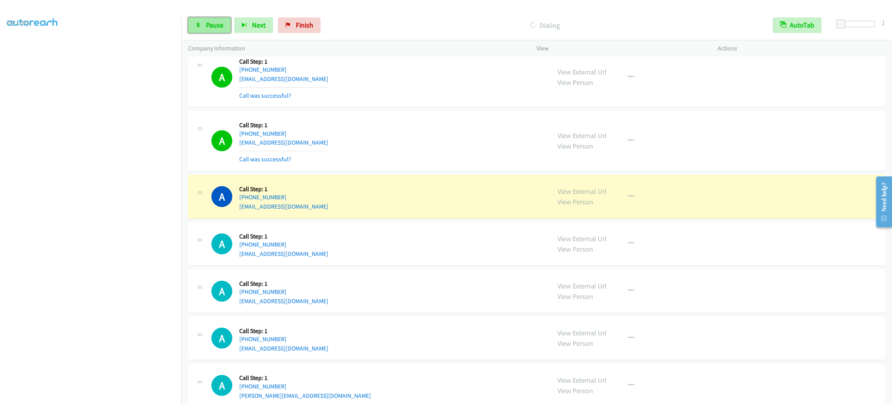
click at [206, 21] on span "Pause" at bounding box center [214, 25] width 17 height 9
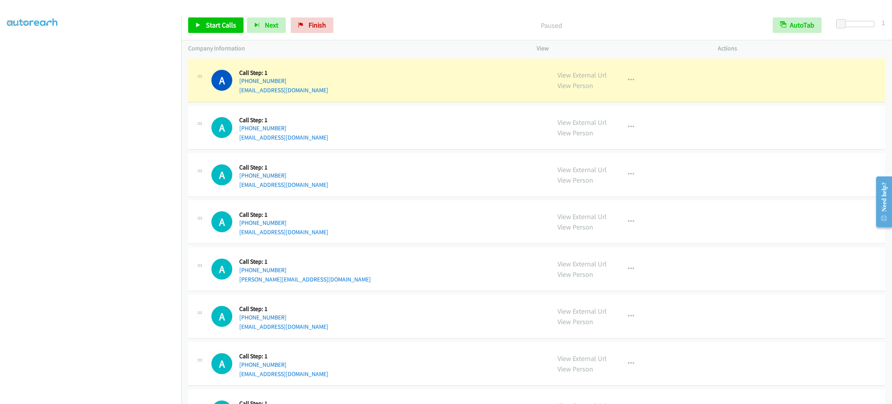
click at [482, 150] on div "A Callback Scheduled Call Step: 1 America/New_York [PHONE_NUMBER] [EMAIL_ADDRES…" at bounding box center [536, 128] width 697 height 44
click at [445, 142] on div "A Callback Scheduled Call Step: 1 America/New_York [PHONE_NUMBER] [EMAIL_ADDRES…" at bounding box center [377, 127] width 332 height 29
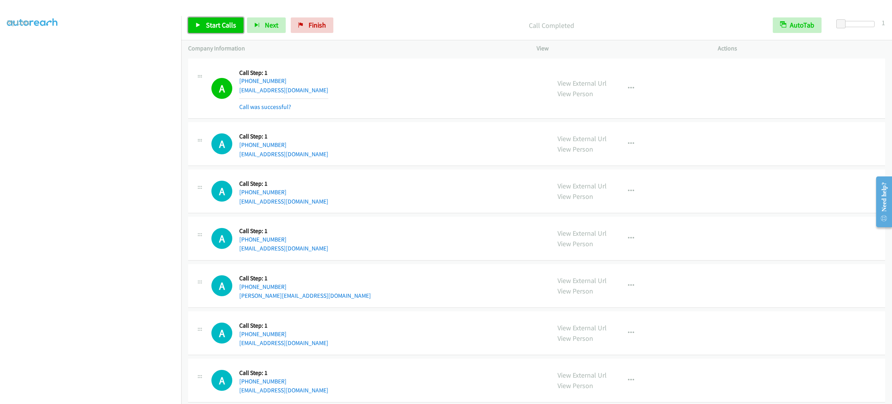
click at [223, 18] on link "Start Calls" at bounding box center [215, 24] width 55 height 15
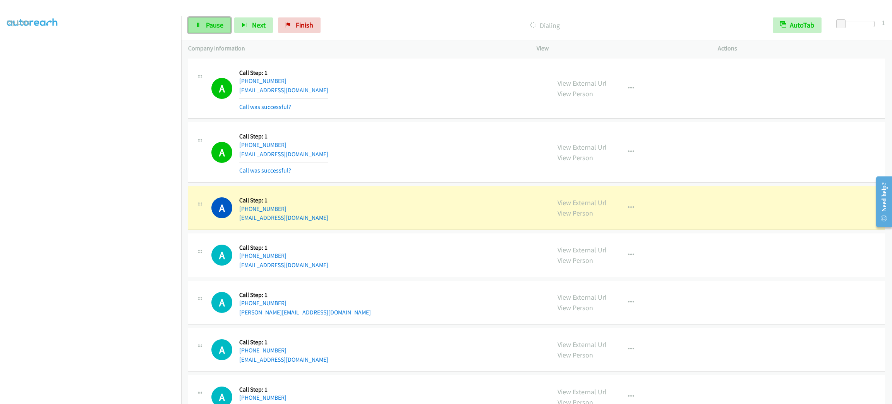
click at [219, 24] on span "Pause" at bounding box center [214, 25] width 17 height 9
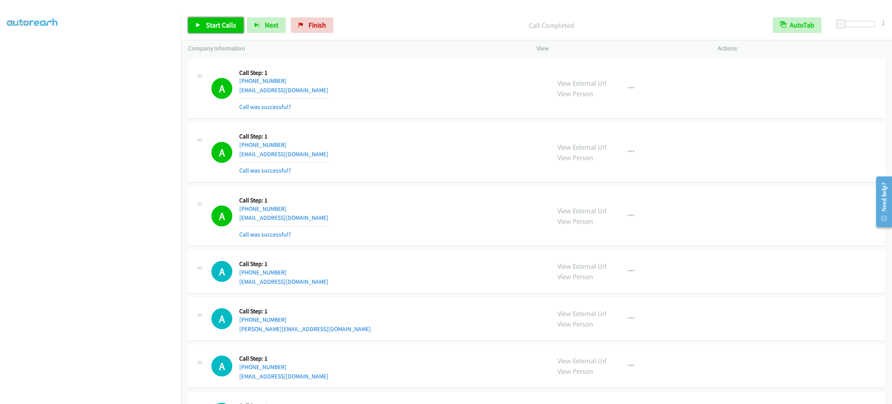
click at [233, 29] on span "Start Calls" at bounding box center [221, 25] width 30 height 9
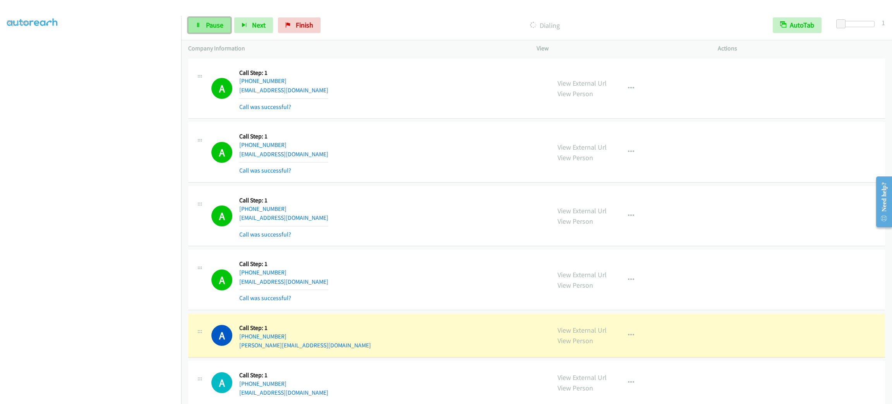
click at [220, 22] on span "Pause" at bounding box center [214, 25] width 17 height 9
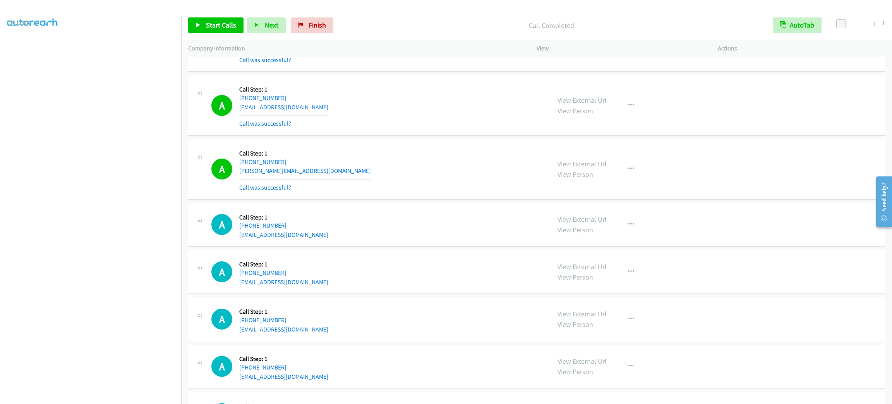
scroll to position [3196, 0]
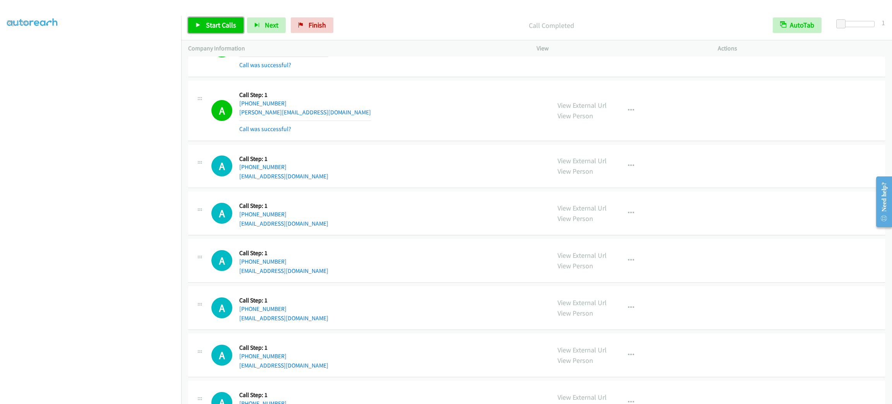
click at [234, 28] on span "Start Calls" at bounding box center [221, 25] width 30 height 9
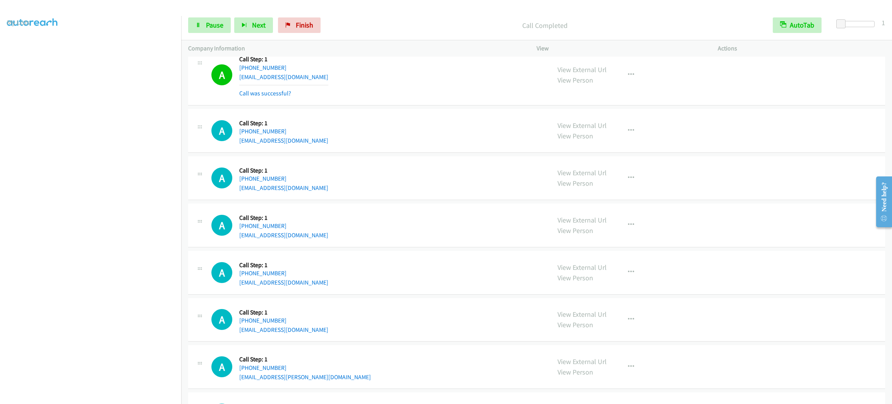
scroll to position [3541, 0]
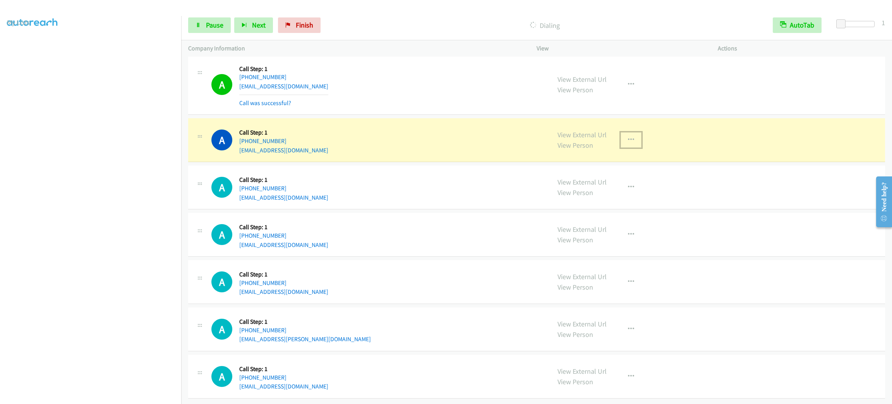
click at [635, 143] on button "button" at bounding box center [631, 139] width 21 height 15
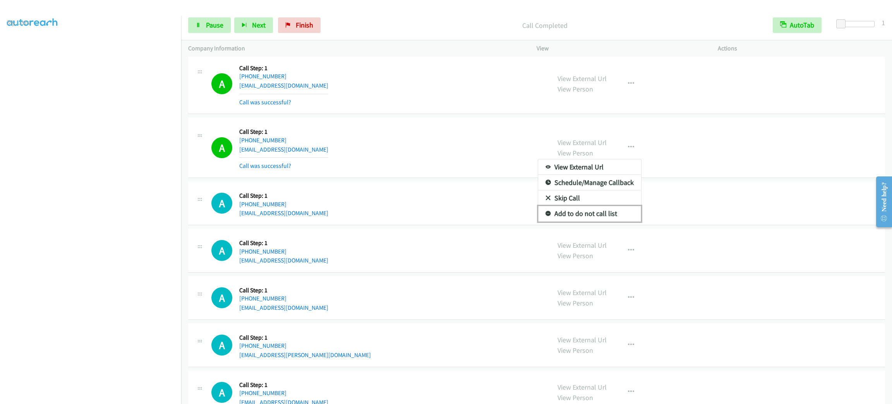
click at [593, 218] on link "Add to do not call list" at bounding box center [589, 213] width 103 height 15
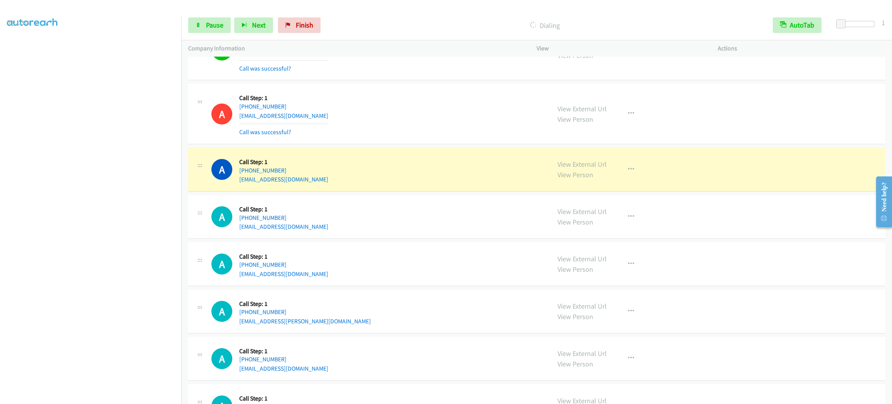
scroll to position [3633, 0]
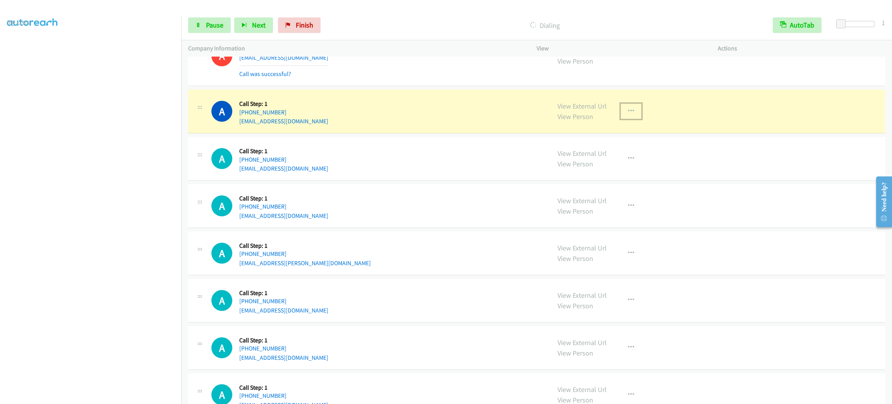
click at [628, 114] on icon "button" at bounding box center [631, 111] width 6 height 6
click at [619, 185] on link "Add to do not call list" at bounding box center [589, 177] width 103 height 15
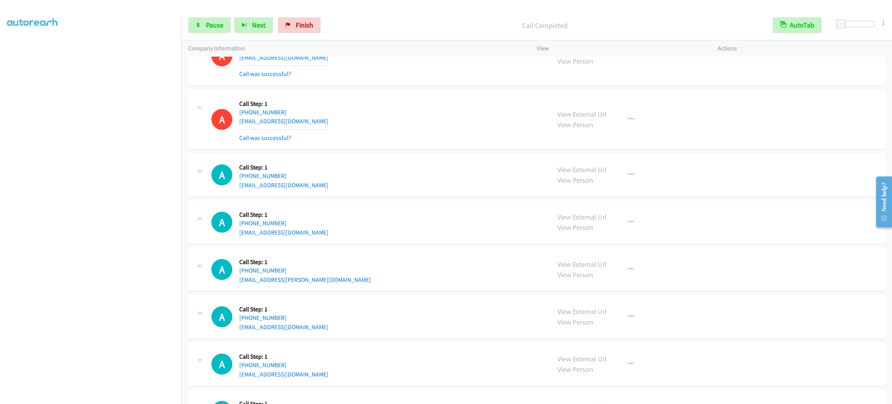
scroll to position [3691, 0]
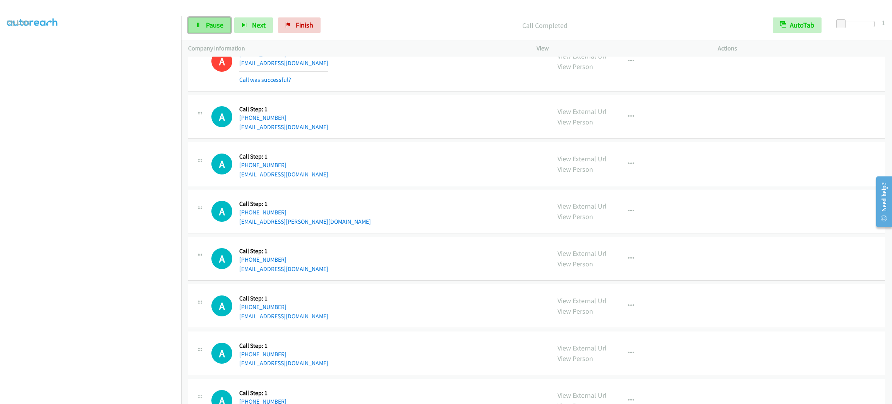
click at [218, 22] on span "Pause" at bounding box center [214, 25] width 17 height 9
click at [218, 22] on span "Start Calls" at bounding box center [221, 25] width 30 height 9
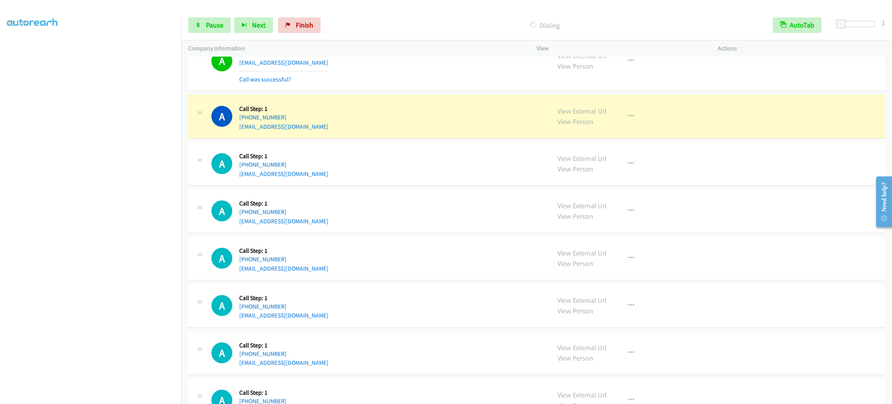
scroll to position [4418, 0]
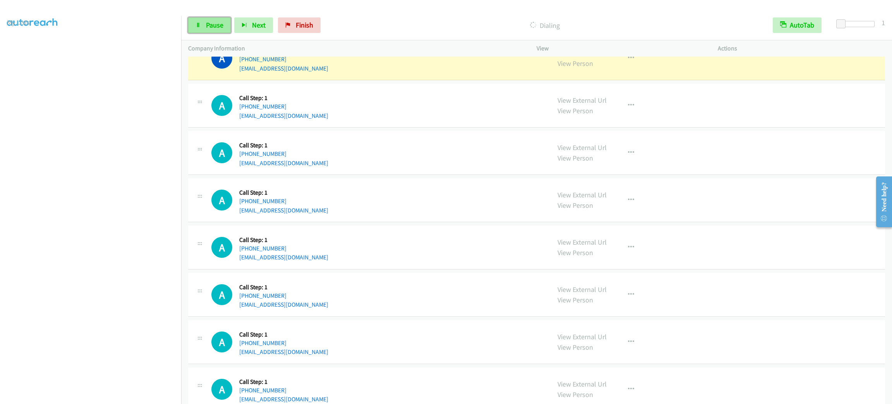
click at [208, 18] on link "Pause" at bounding box center [209, 24] width 43 height 15
